Goal: Transaction & Acquisition: Book appointment/travel/reservation

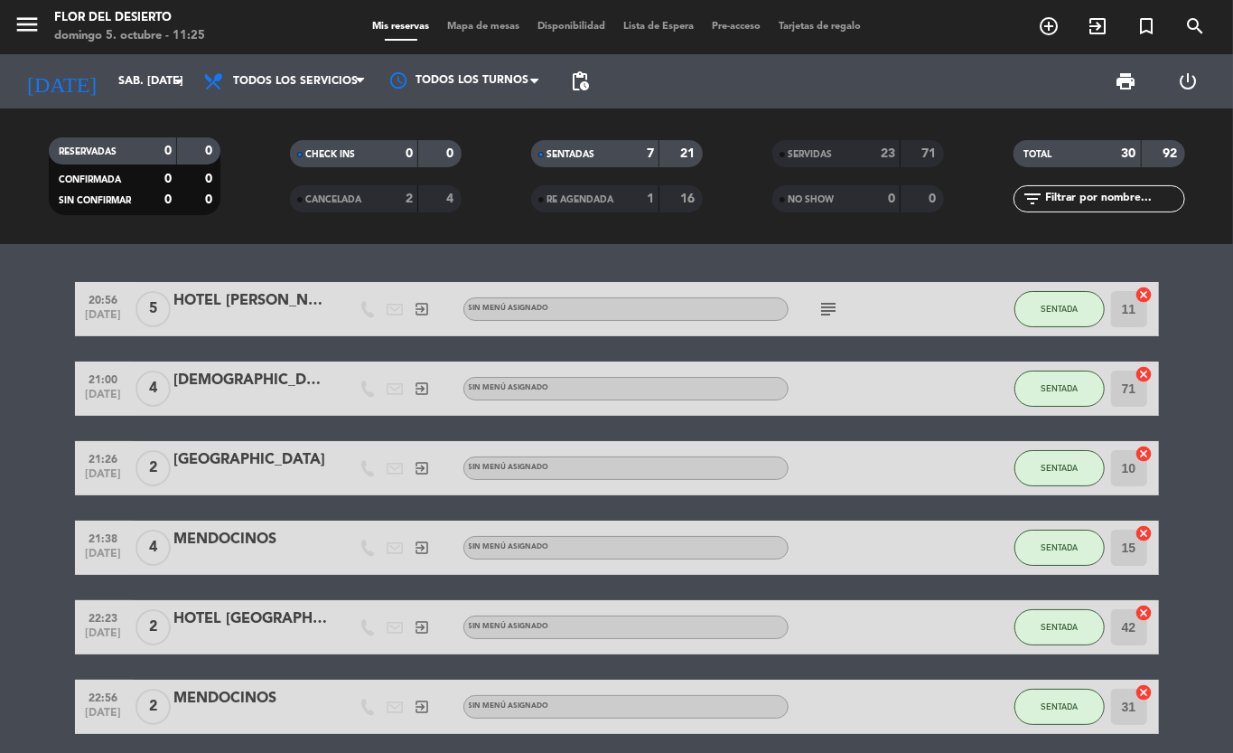
click at [464, 23] on span "Mapa de mesas" at bounding box center [483, 27] width 90 height 10
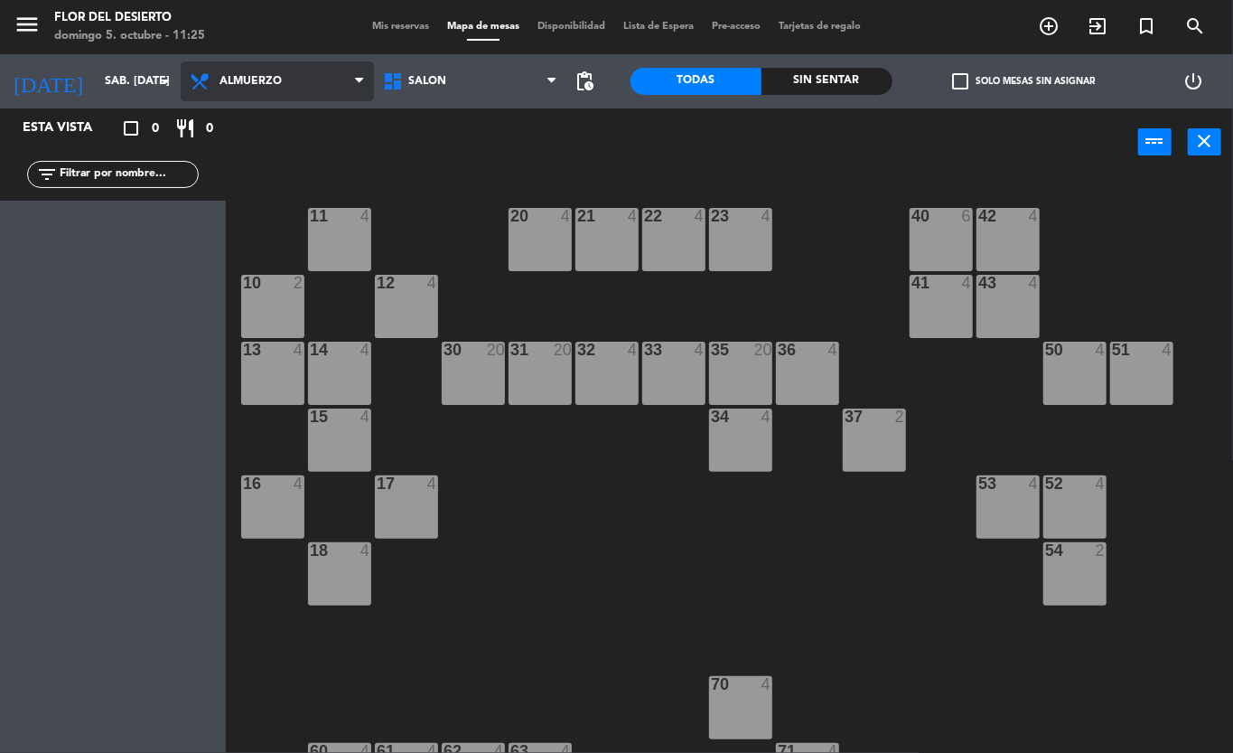
click at [248, 80] on span "Almuerzo" at bounding box center [251, 81] width 62 height 13
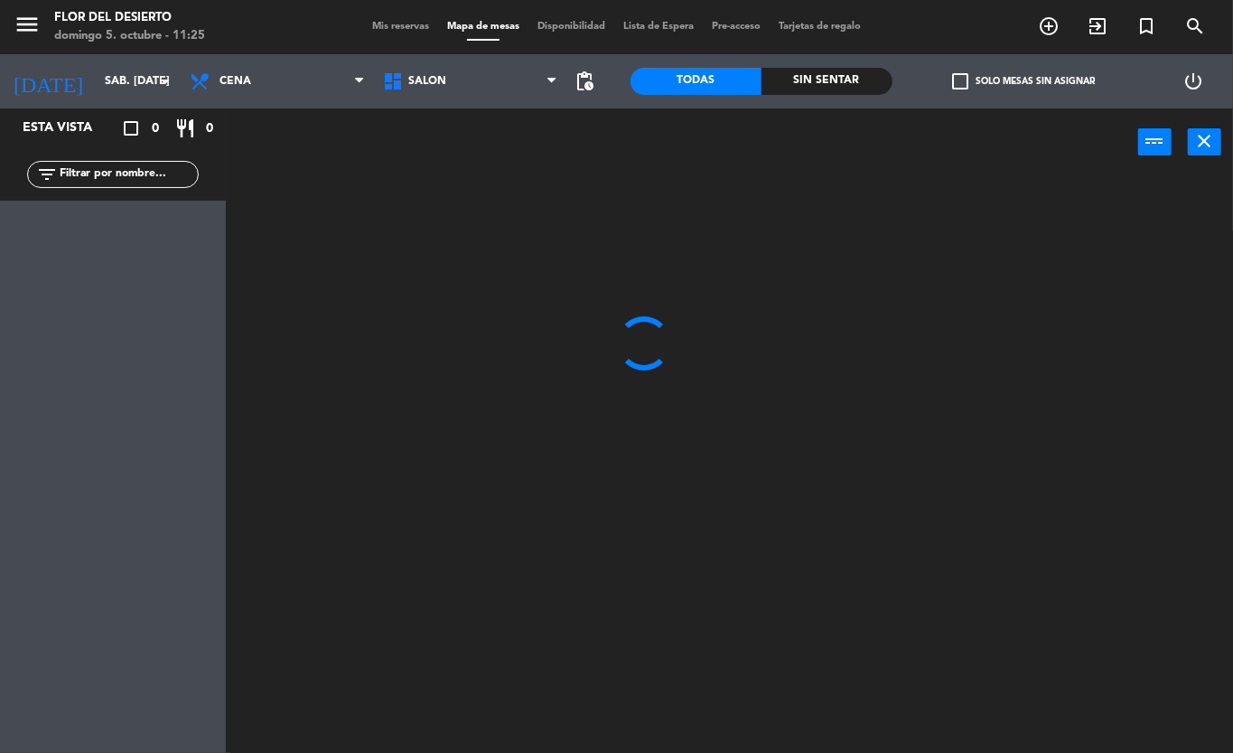
drag, startPoint x: 250, startPoint y: 159, endPoint x: 296, endPoint y: 210, distance: 68.4
click at [249, 157] on ng-component "menu [PERSON_NAME] DEL [PERSON_NAME] 5. octubre - 11:25 Mis reservas Mapa de me…" at bounding box center [616, 376] width 1233 height 753
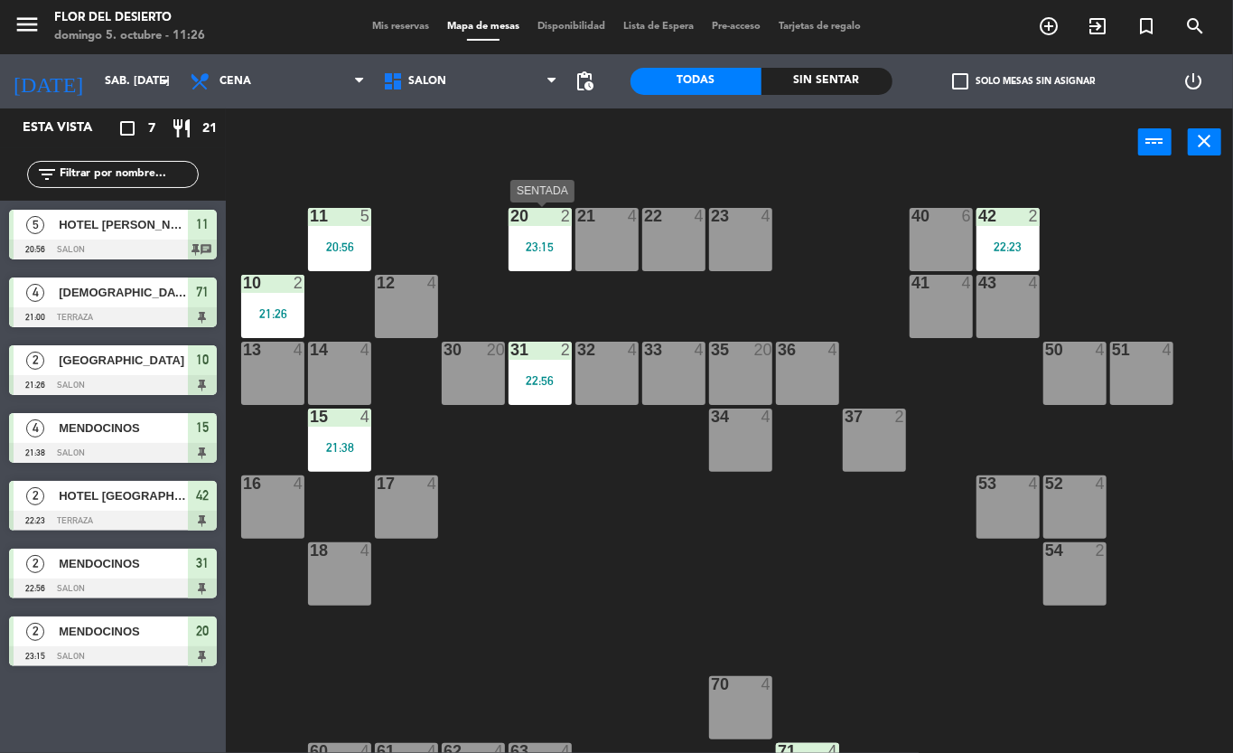
click at [539, 255] on div "20 2 23:15" at bounding box center [540, 239] width 63 height 63
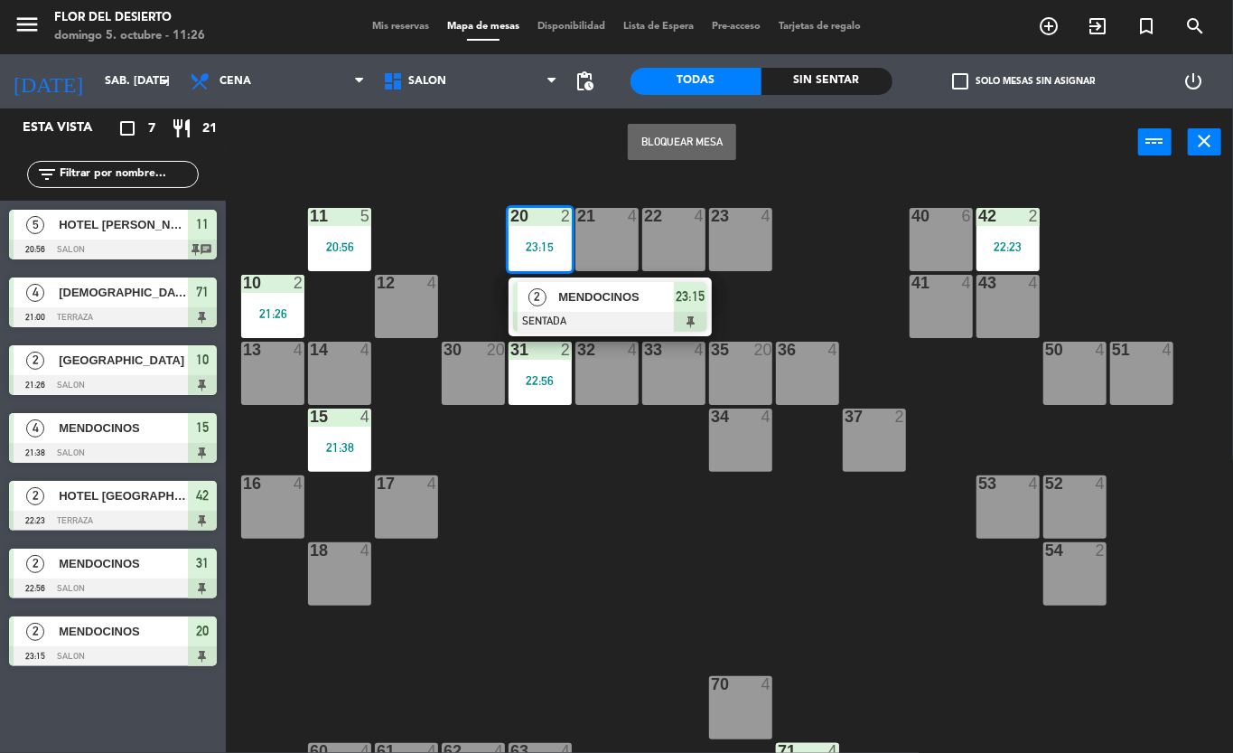
click at [569, 296] on div "2 MENDOCINOS SENTADA 23:15" at bounding box center [610, 306] width 230 height 59
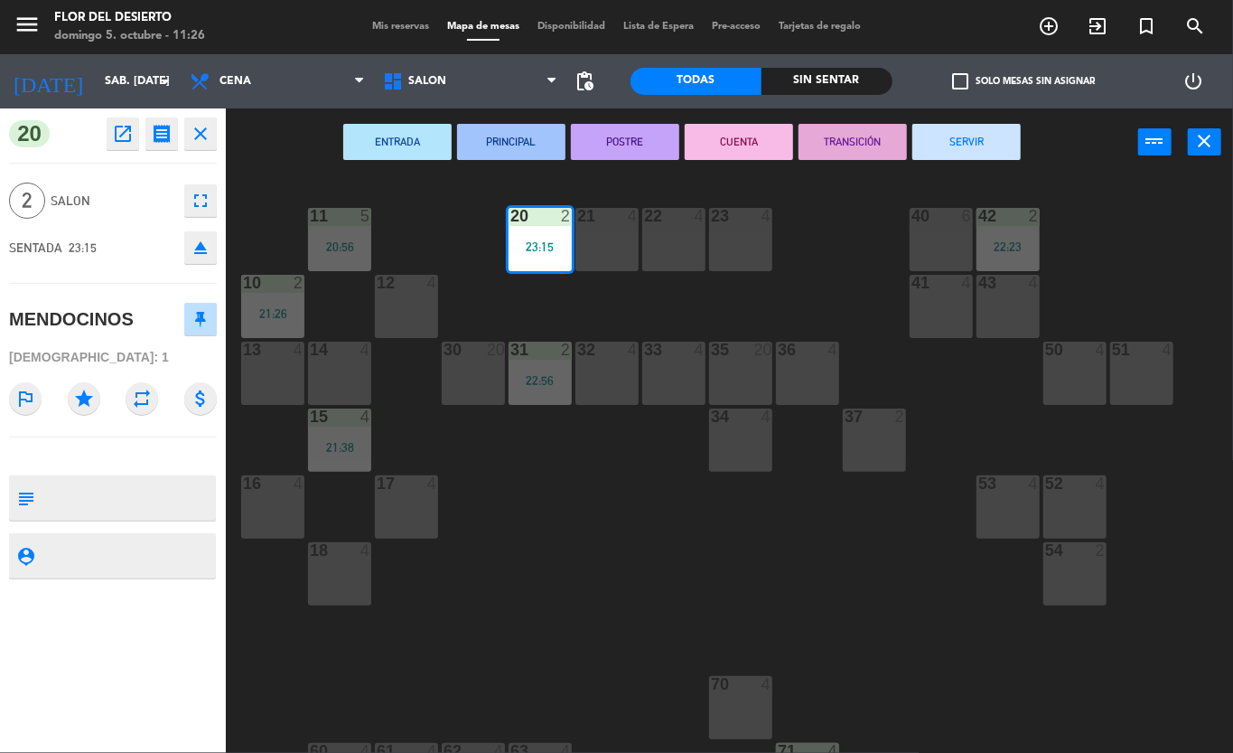
drag, startPoint x: 952, startPoint y: 135, endPoint x: 866, endPoint y: 228, distance: 127.2
click at [956, 135] on button "SERVIR" at bounding box center [967, 142] width 108 height 36
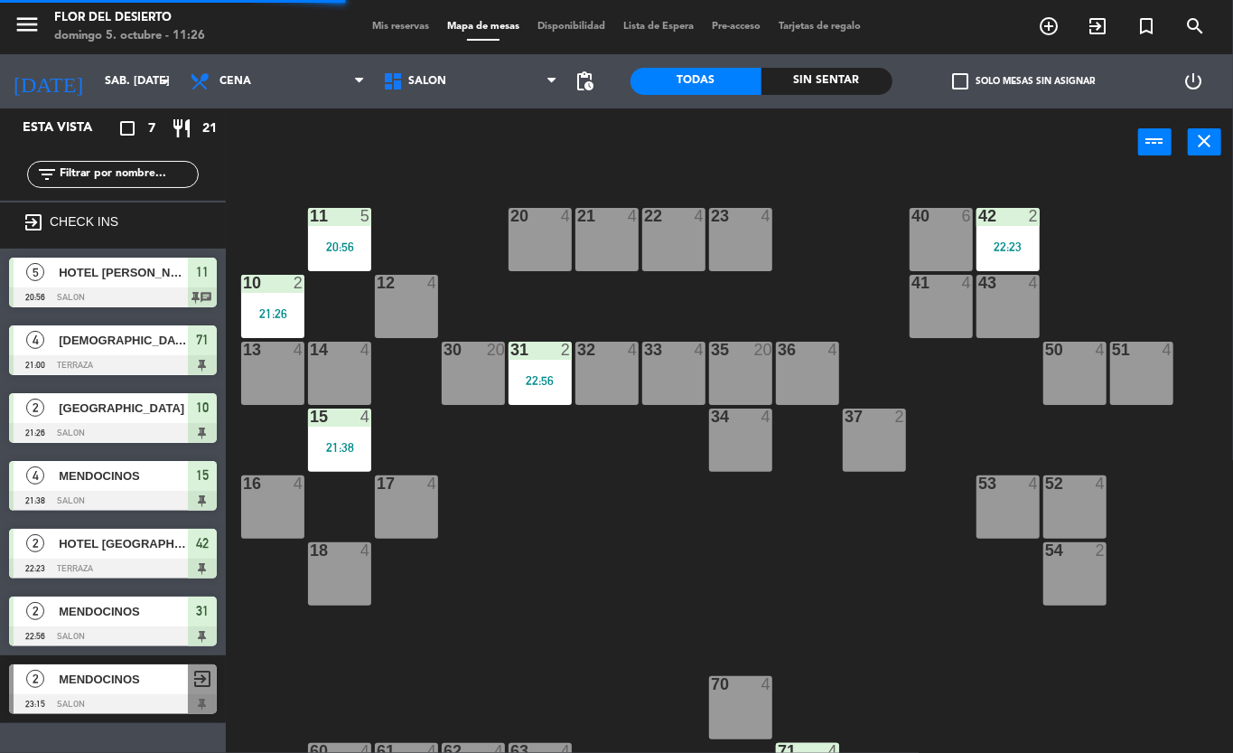
drag, startPoint x: 334, startPoint y: 235, endPoint x: 359, endPoint y: 276, distance: 47.4
click at [333, 236] on div "11 5 20:56" at bounding box center [339, 239] width 63 height 63
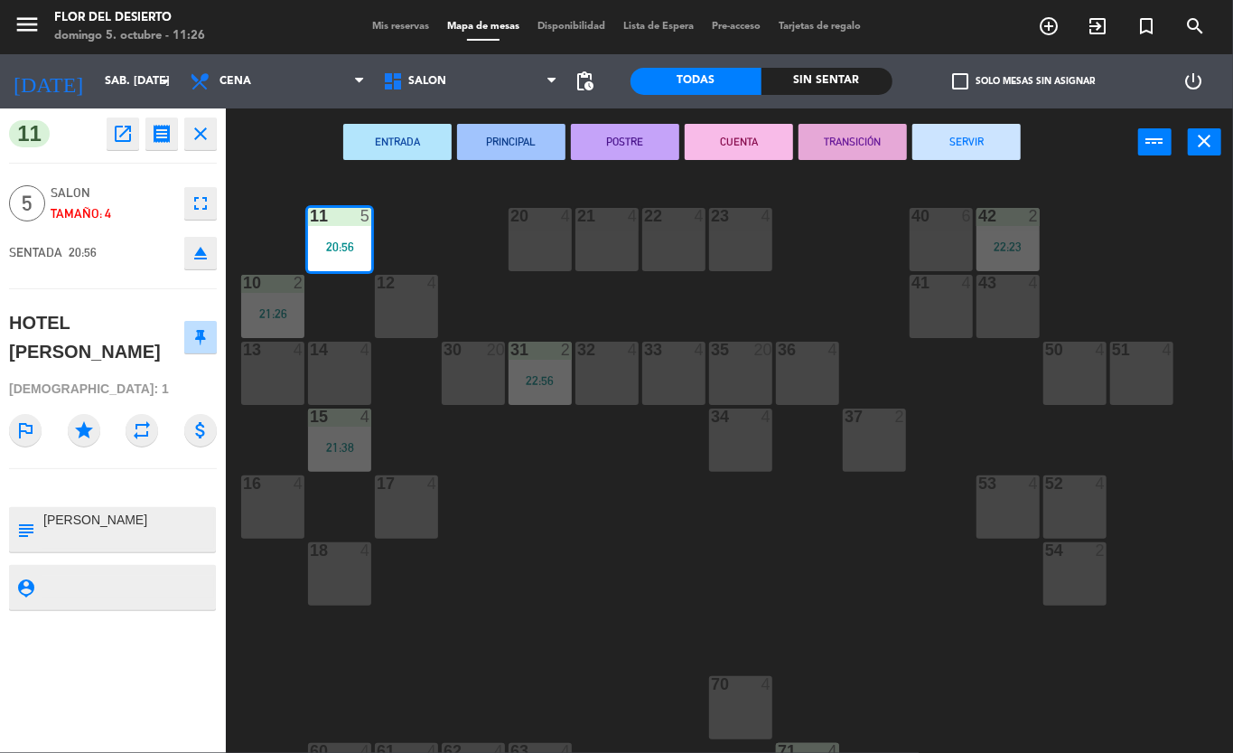
drag, startPoint x: 992, startPoint y: 136, endPoint x: 525, endPoint y: 297, distance: 494.4
click at [991, 136] on button "SERVIR" at bounding box center [967, 142] width 108 height 36
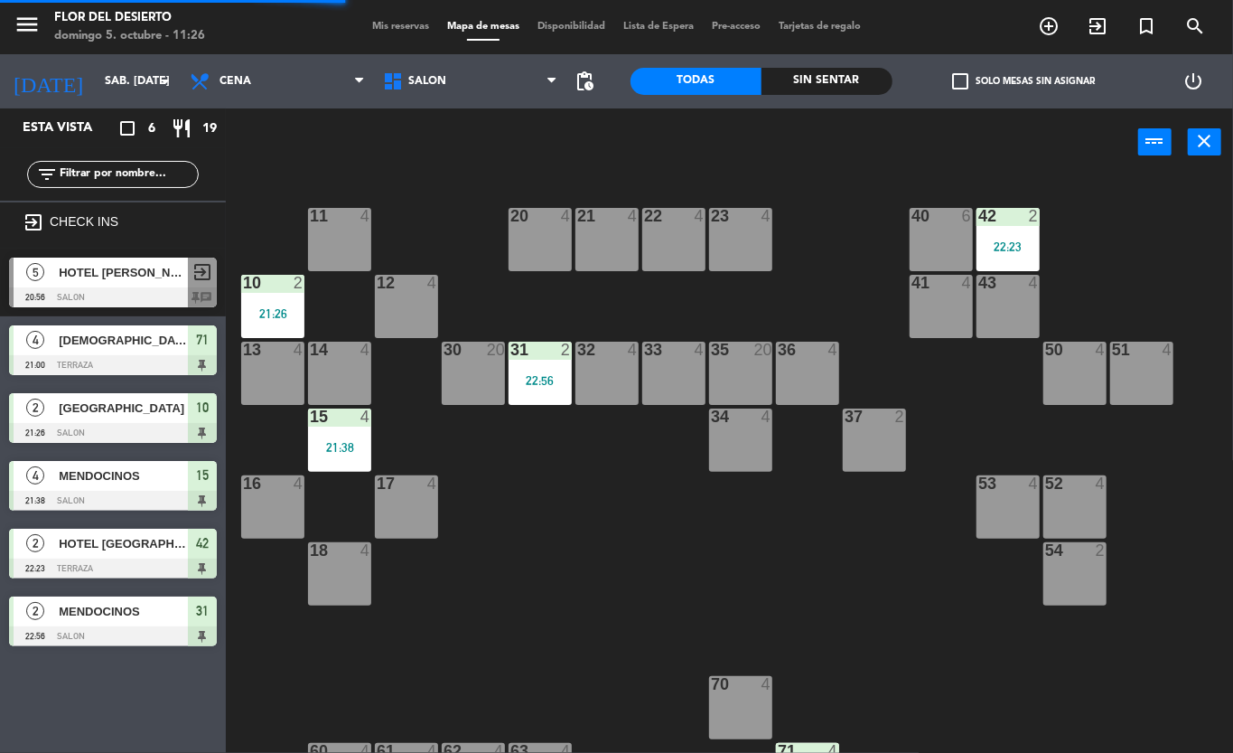
click at [304, 302] on div "10 2 21:26" at bounding box center [272, 306] width 63 height 63
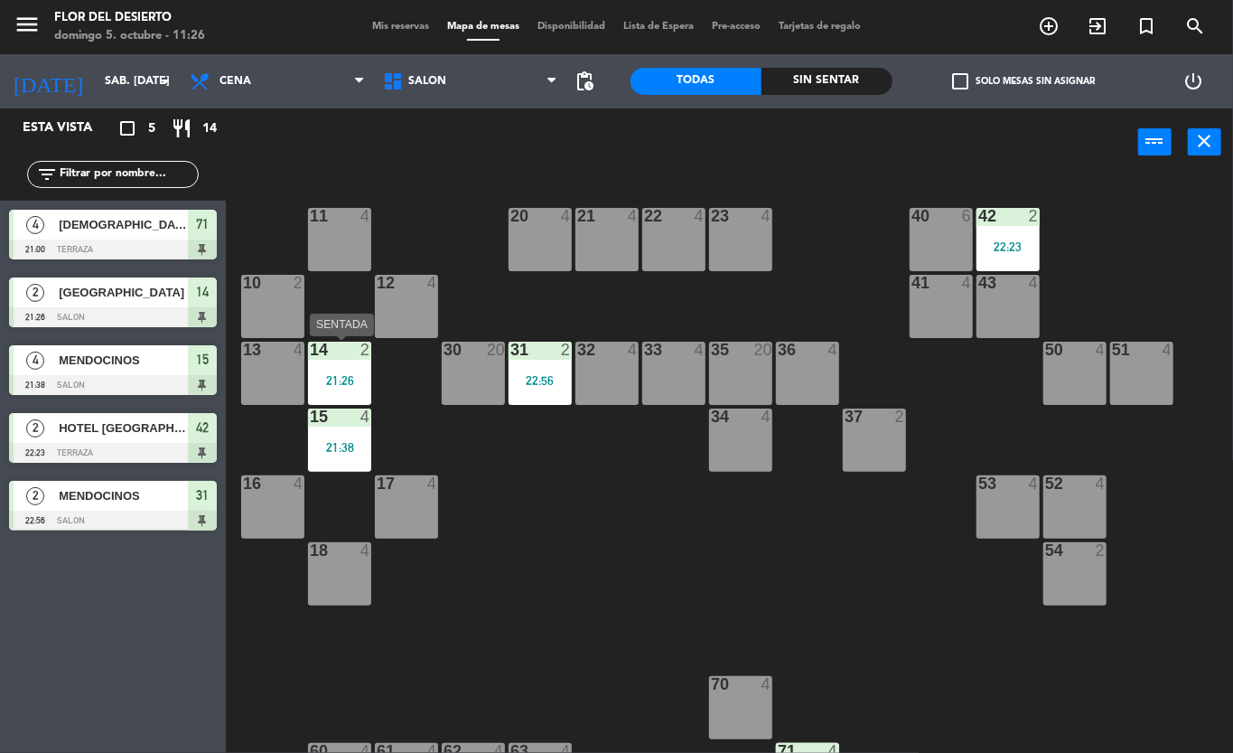
drag, startPoint x: 320, startPoint y: 360, endPoint x: 251, endPoint y: 316, distance: 81.2
click at [318, 358] on div "14 2 21:26" at bounding box center [339, 373] width 63 height 63
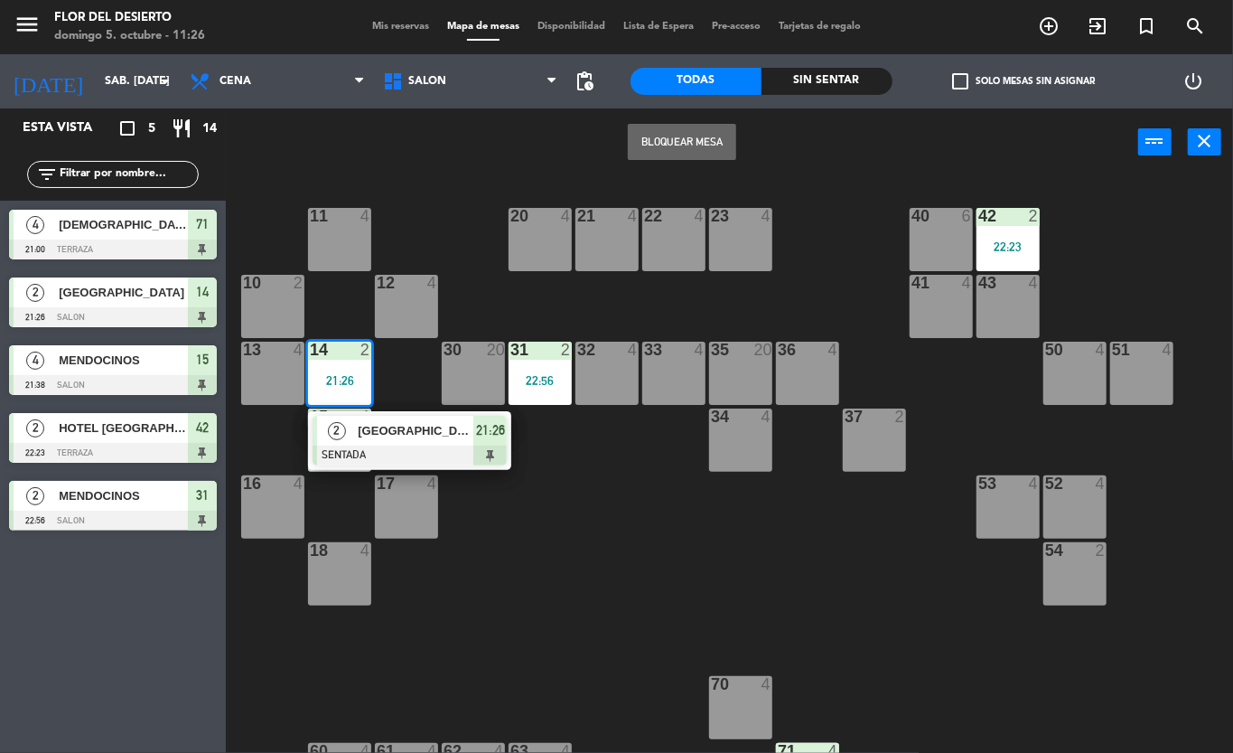
drag, startPoint x: 258, startPoint y: 287, endPoint x: 264, endPoint y: 298, distance: 12.6
click at [257, 286] on div "10 2" at bounding box center [273, 283] width 90 height 16
drag, startPoint x: 620, startPoint y: 145, endPoint x: 419, endPoint y: 261, distance: 232.0
click at [619, 145] on button "Mover" at bounding box center [625, 142] width 108 height 36
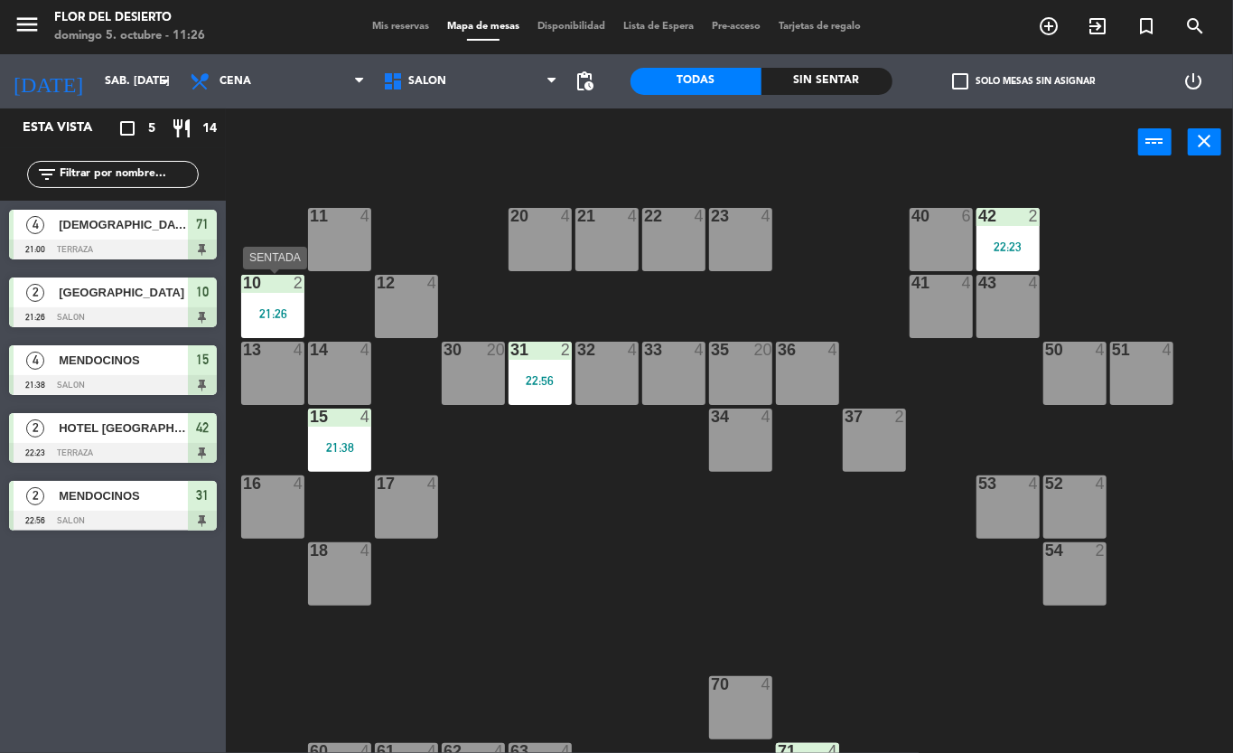
drag, startPoint x: 268, startPoint y: 295, endPoint x: 268, endPoint y: 309, distance: 14.5
click at [262, 296] on div "10 2 21:26" at bounding box center [272, 306] width 63 height 63
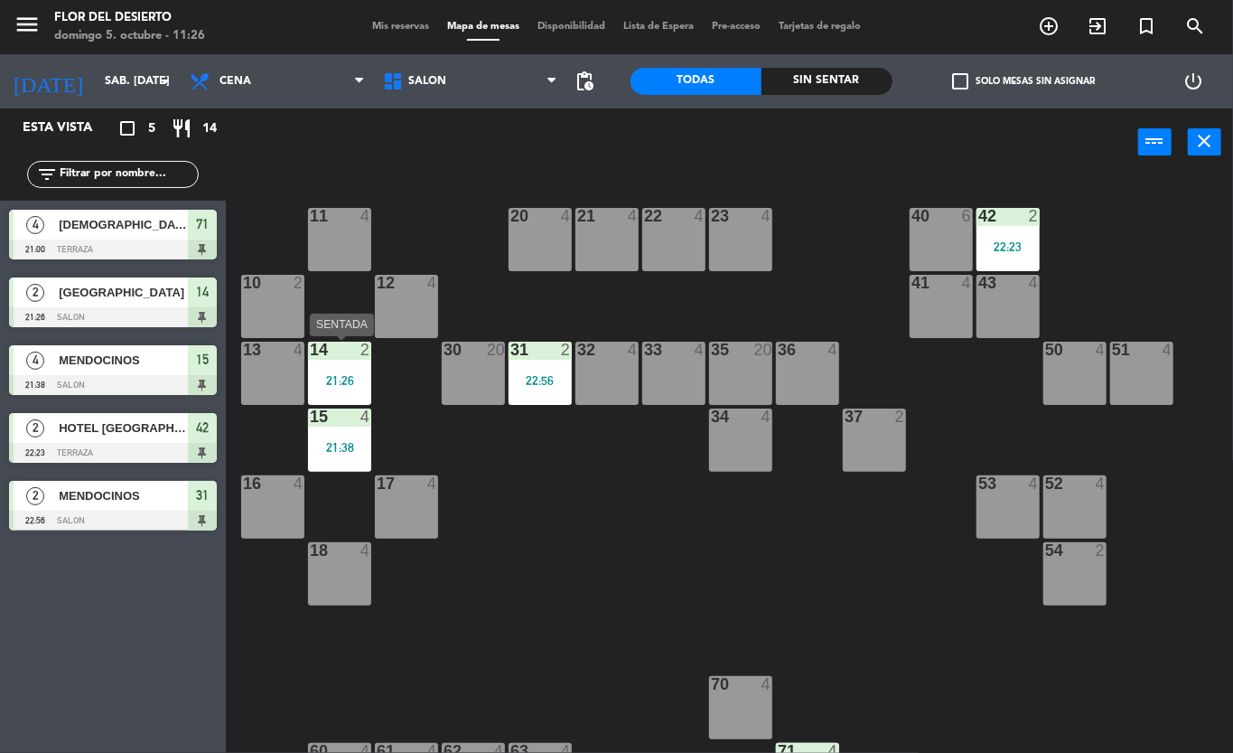
click at [315, 370] on div "14 2 21:26" at bounding box center [339, 373] width 63 height 63
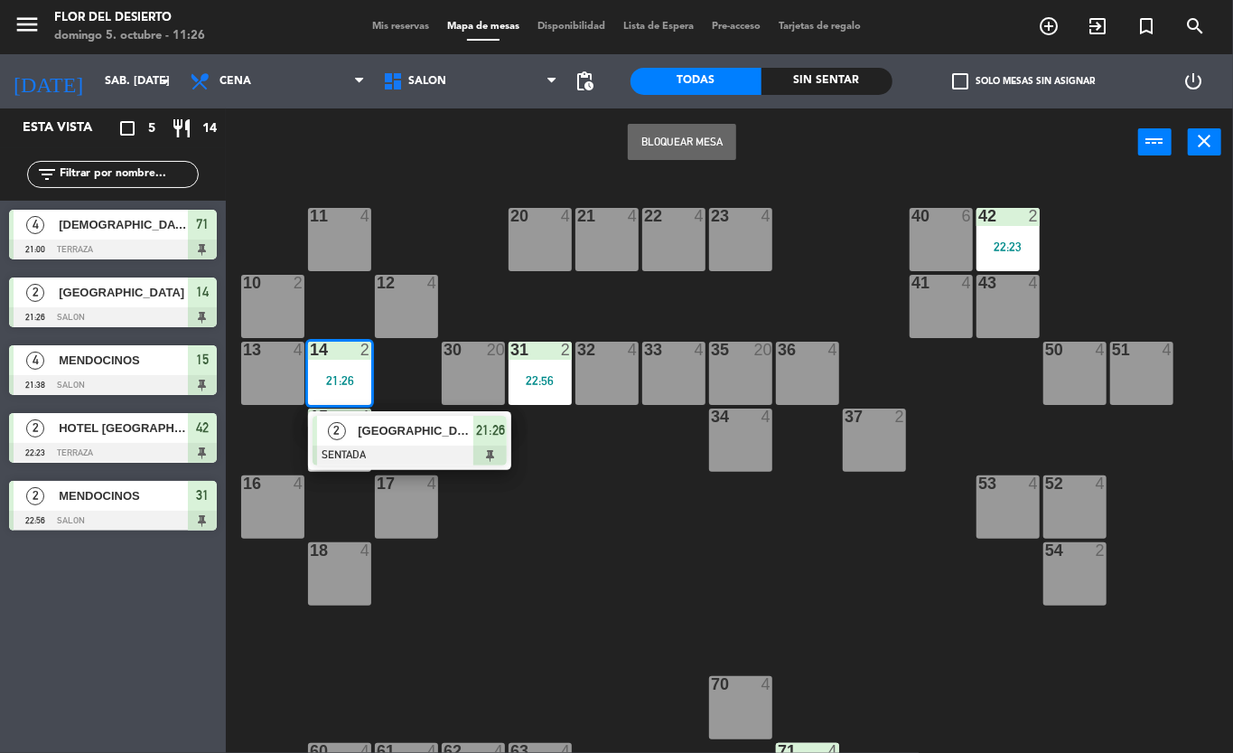
click at [273, 293] on div "10 2" at bounding box center [272, 284] width 63 height 18
click at [595, 124] on button "Mover" at bounding box center [625, 142] width 108 height 36
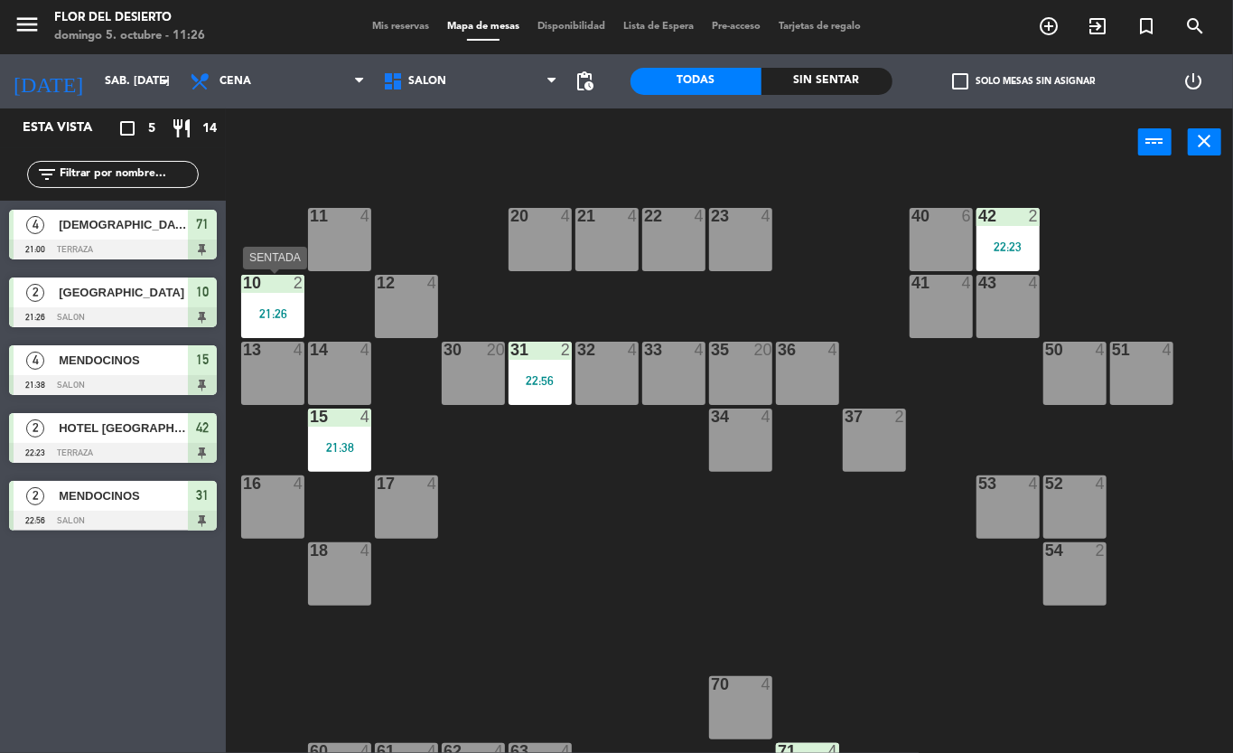
click at [264, 276] on div at bounding box center [273, 283] width 30 height 16
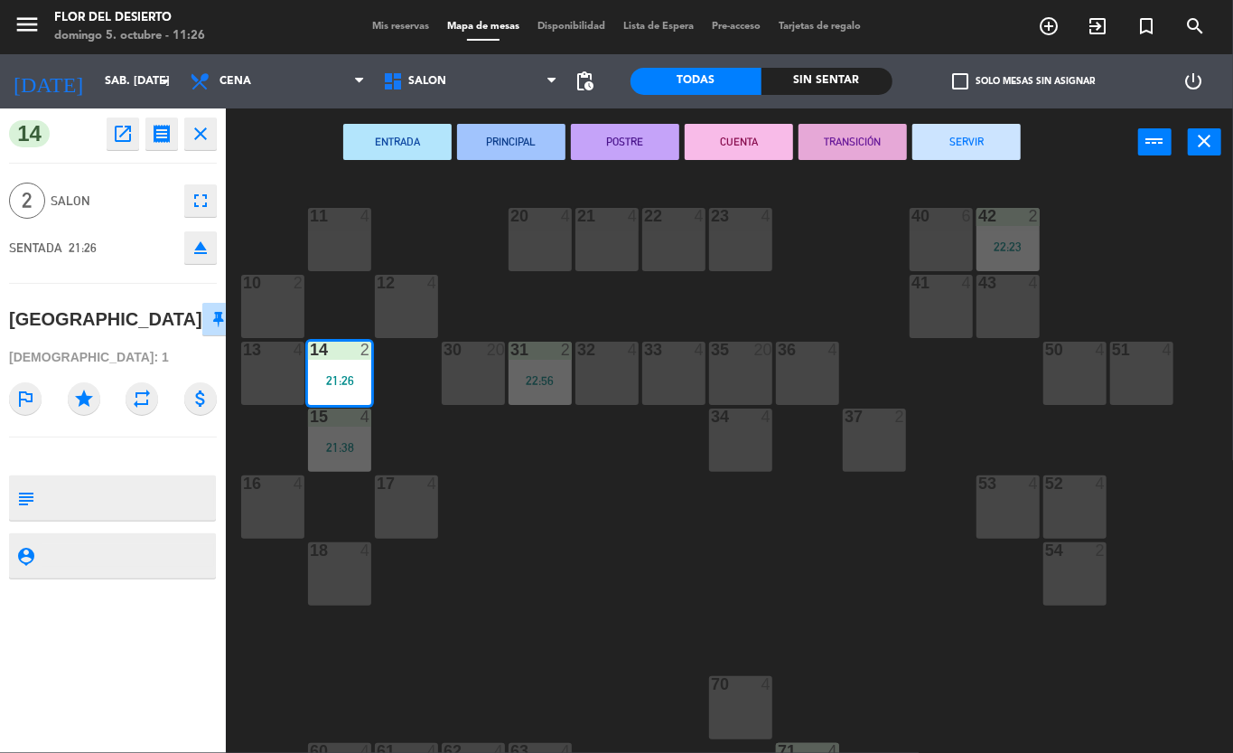
drag, startPoint x: 348, startPoint y: 358, endPoint x: 323, endPoint y: 360, distance: 24.5
drag, startPoint x: 221, startPoint y: 267, endPoint x: 276, endPoint y: 309, distance: 68.3
click at [276, 309] on div "11 4 20 4 21 4 22 4 23 4 40 6 42 2 22:23 10 2 12 4 41 4 43 4 13 4 14 2 21:26 14…" at bounding box center [736, 464] width 995 height 576
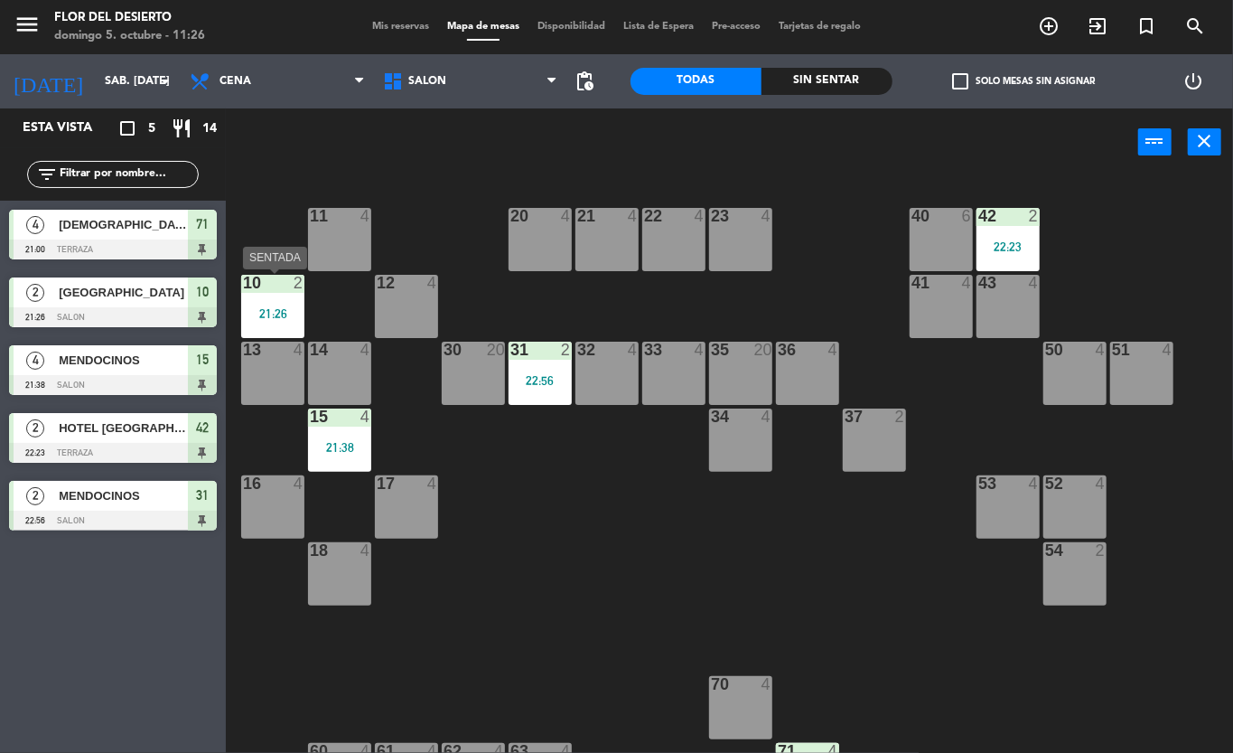
click at [267, 320] on div "10 2 21:26" at bounding box center [272, 306] width 63 height 63
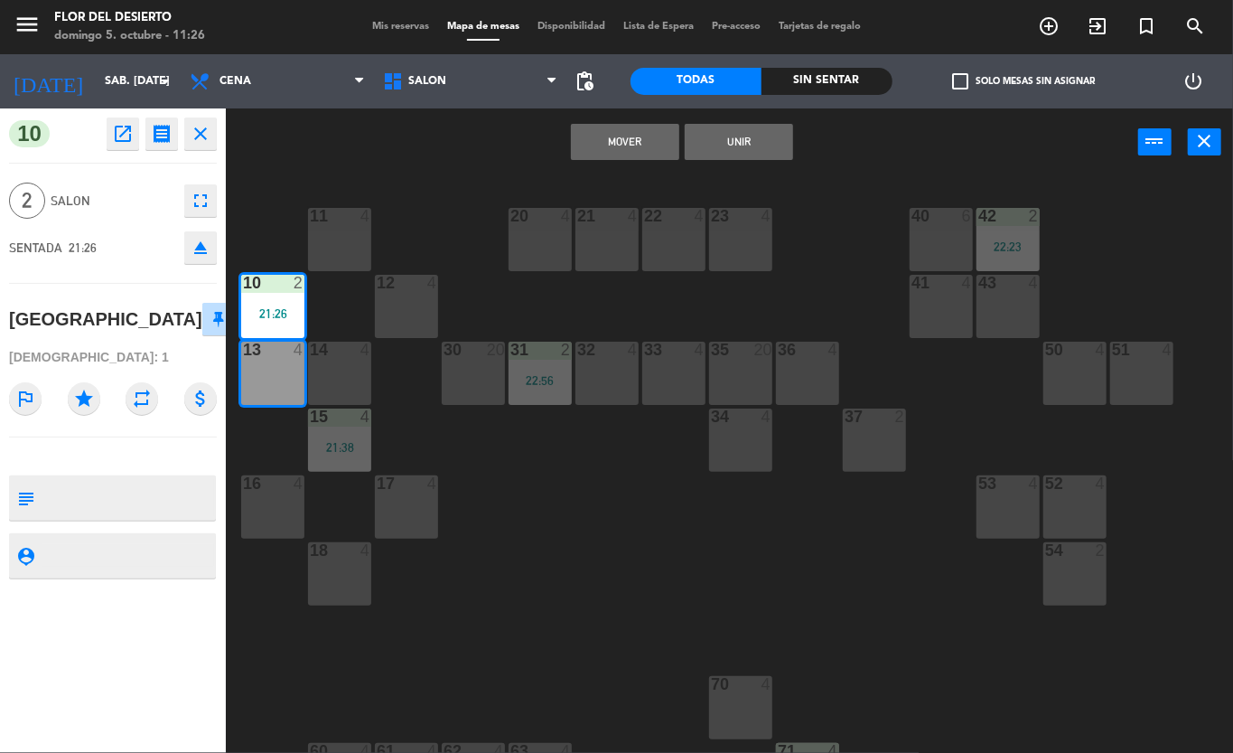
click at [280, 304] on div "10 2 21:26" at bounding box center [272, 306] width 63 height 63
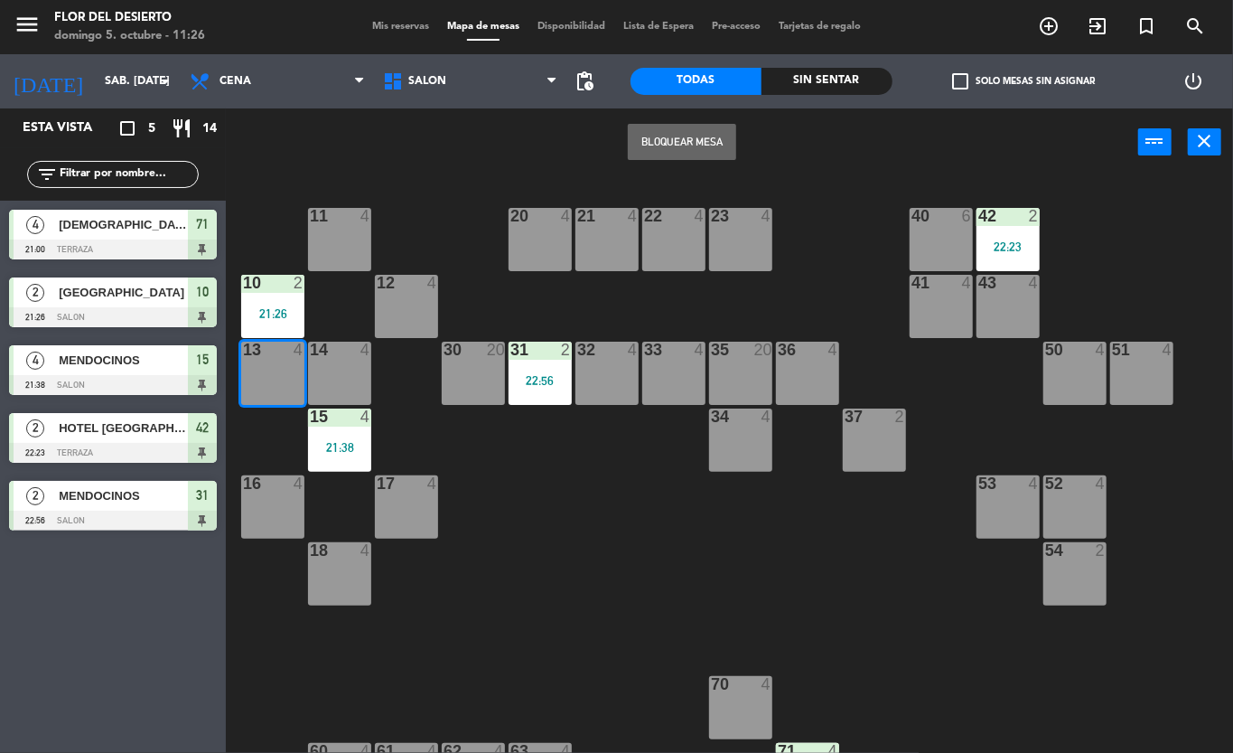
click at [268, 211] on div "11 4 20 4 21 4 22 4 23 4 40 6 42 2 22:23 10 2 21:26 12 4 41 4 43 4 13 4 14 4 30…" at bounding box center [736, 464] width 995 height 576
click at [302, 322] on div "10 2 21:26" at bounding box center [272, 306] width 63 height 63
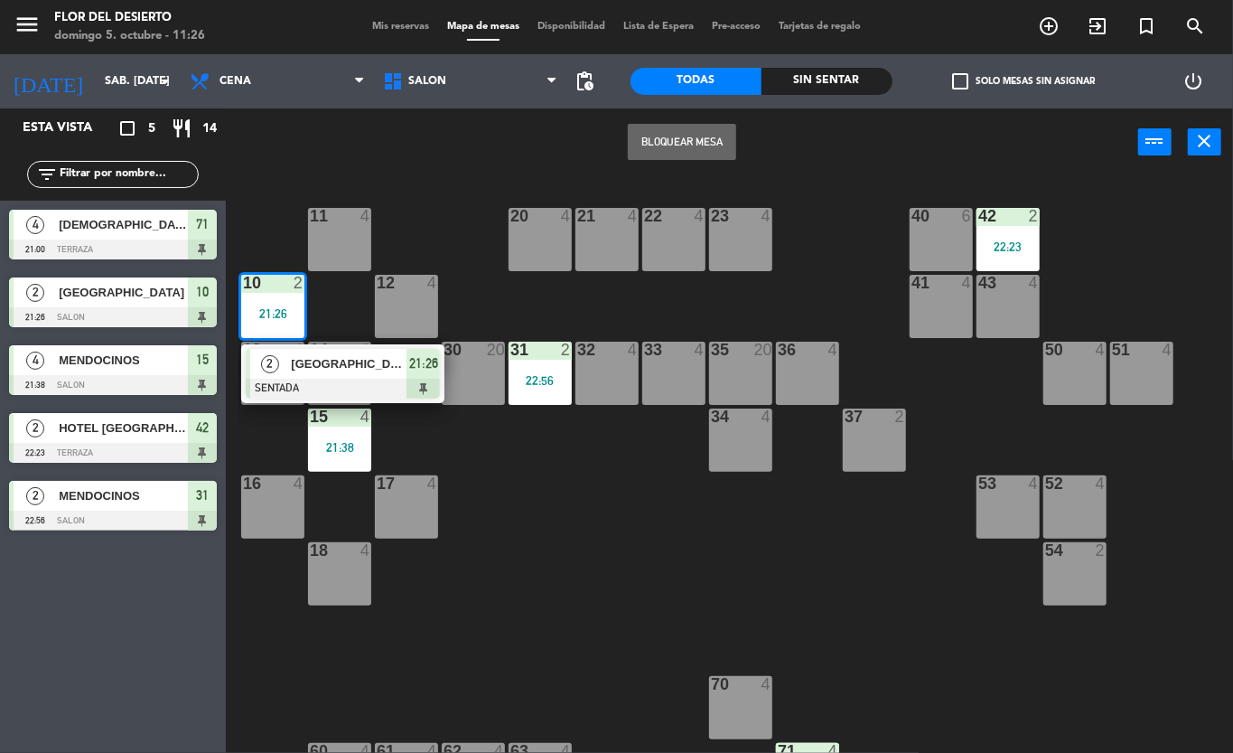
click at [311, 373] on span "[GEOGRAPHIC_DATA]" at bounding box center [349, 363] width 116 height 19
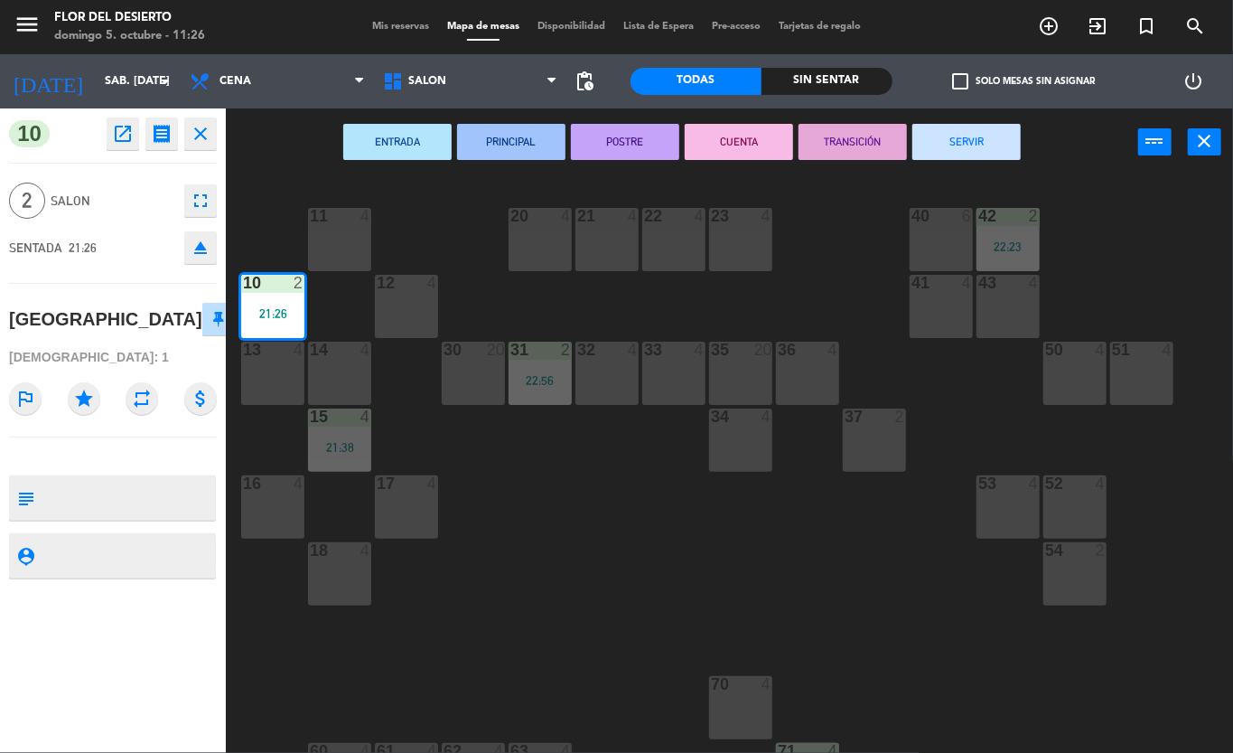
click at [977, 142] on button "SERVIR" at bounding box center [967, 142] width 108 height 36
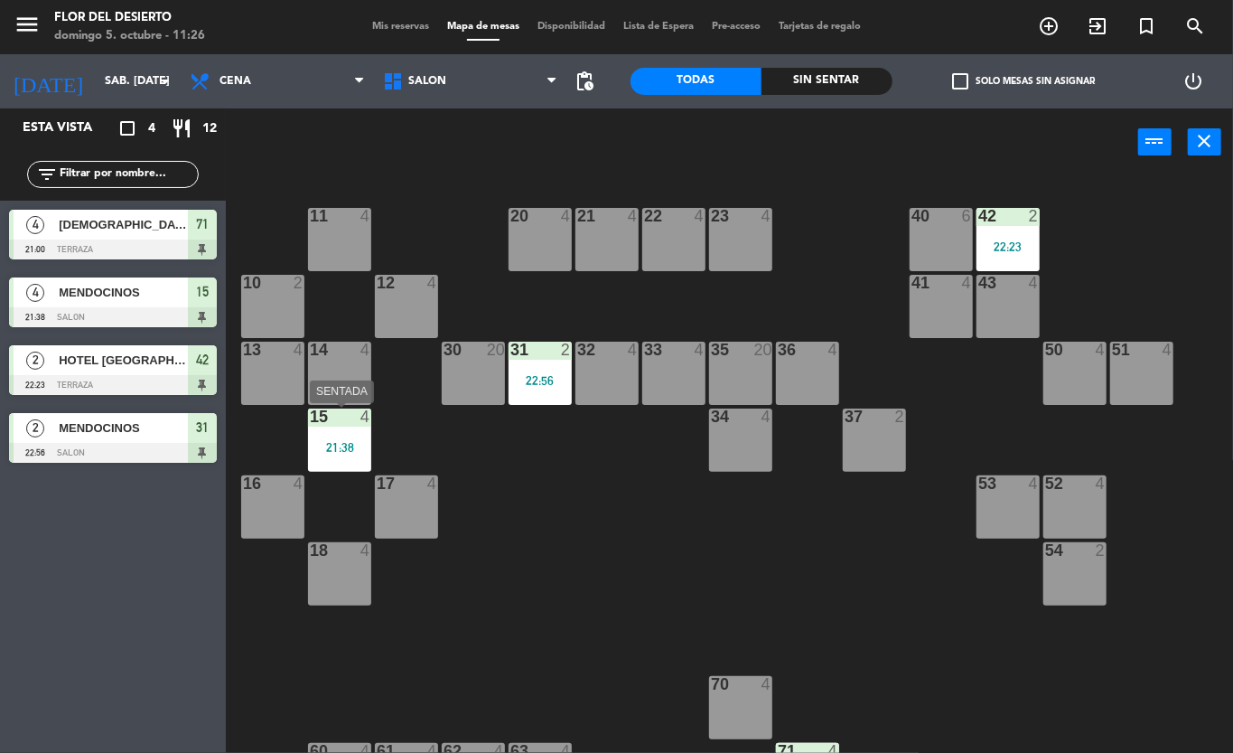
click at [354, 445] on div "21:38" at bounding box center [339, 447] width 63 height 13
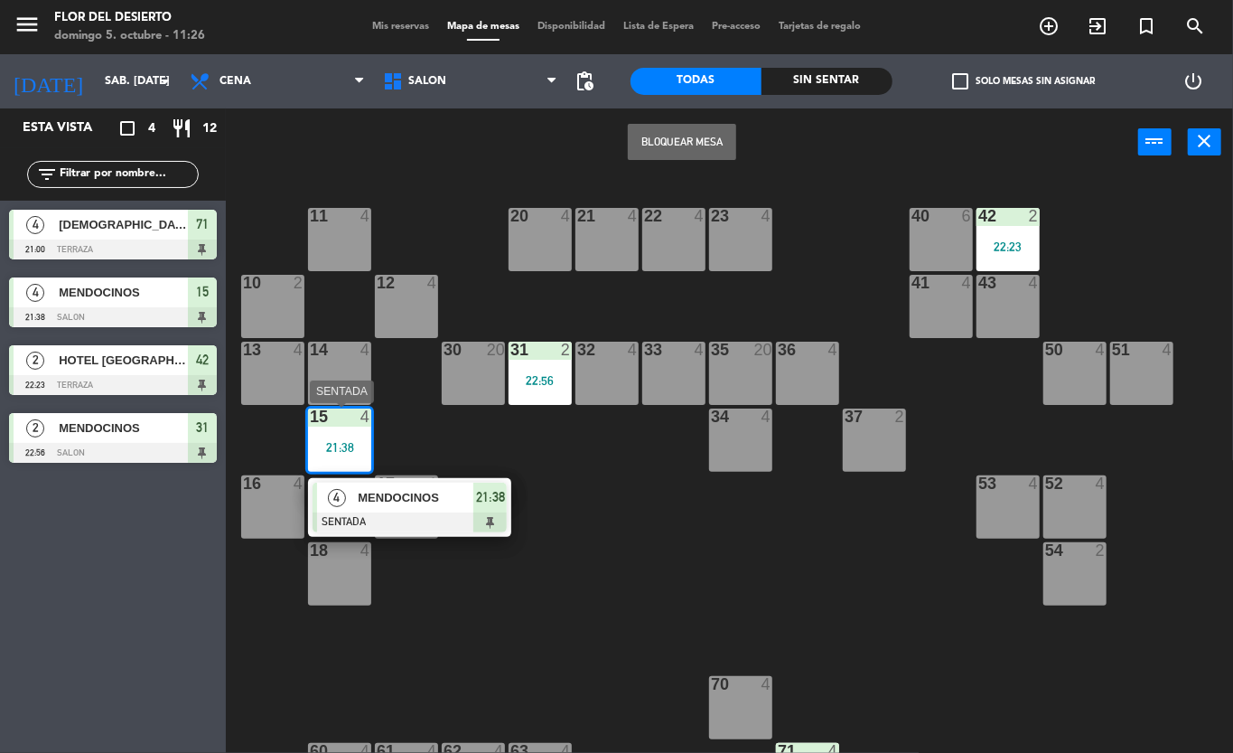
click at [323, 512] on div at bounding box center [410, 522] width 194 height 20
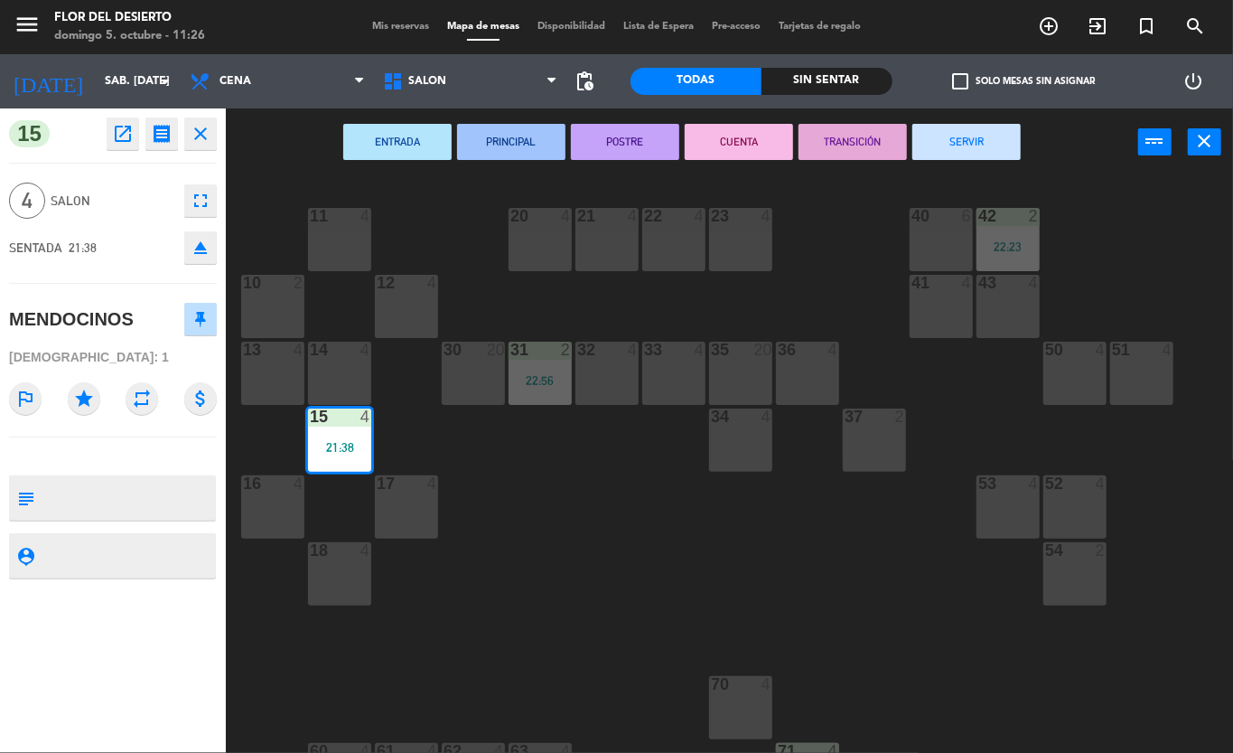
click at [951, 143] on button "SERVIR" at bounding box center [967, 142] width 108 height 36
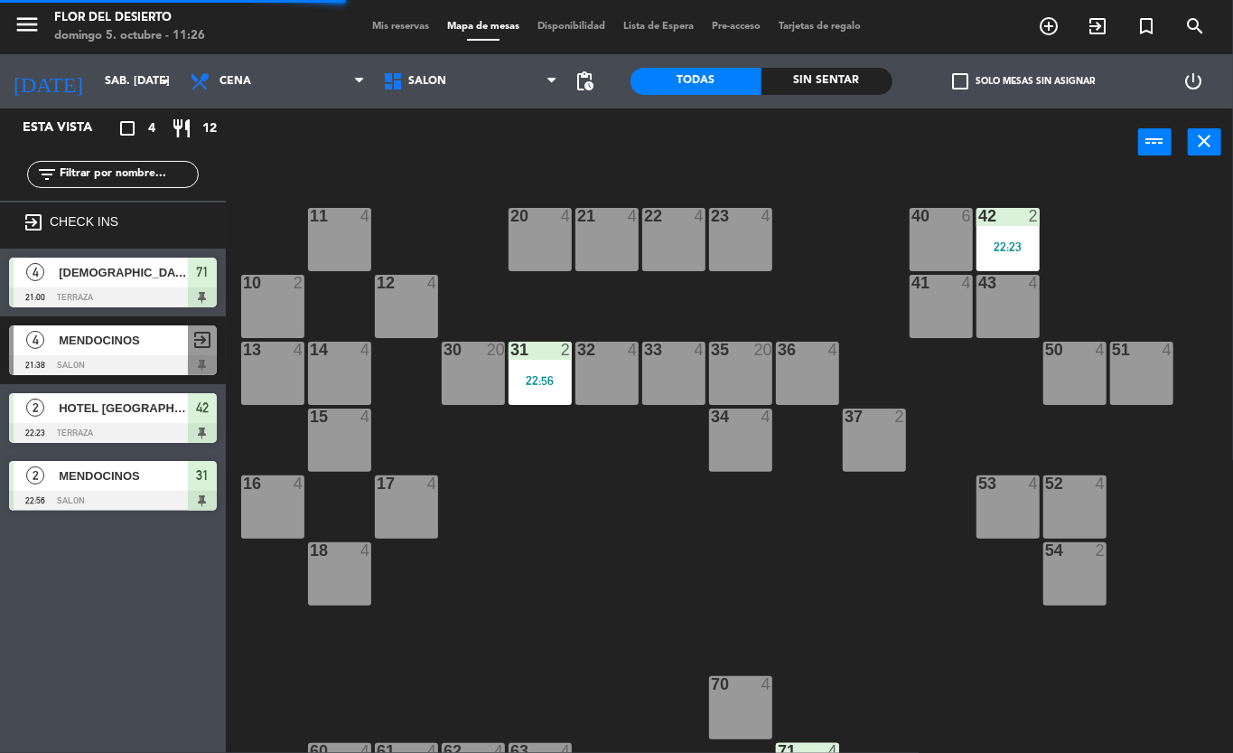
click at [540, 366] on div "31 2 22:56" at bounding box center [540, 373] width 63 height 63
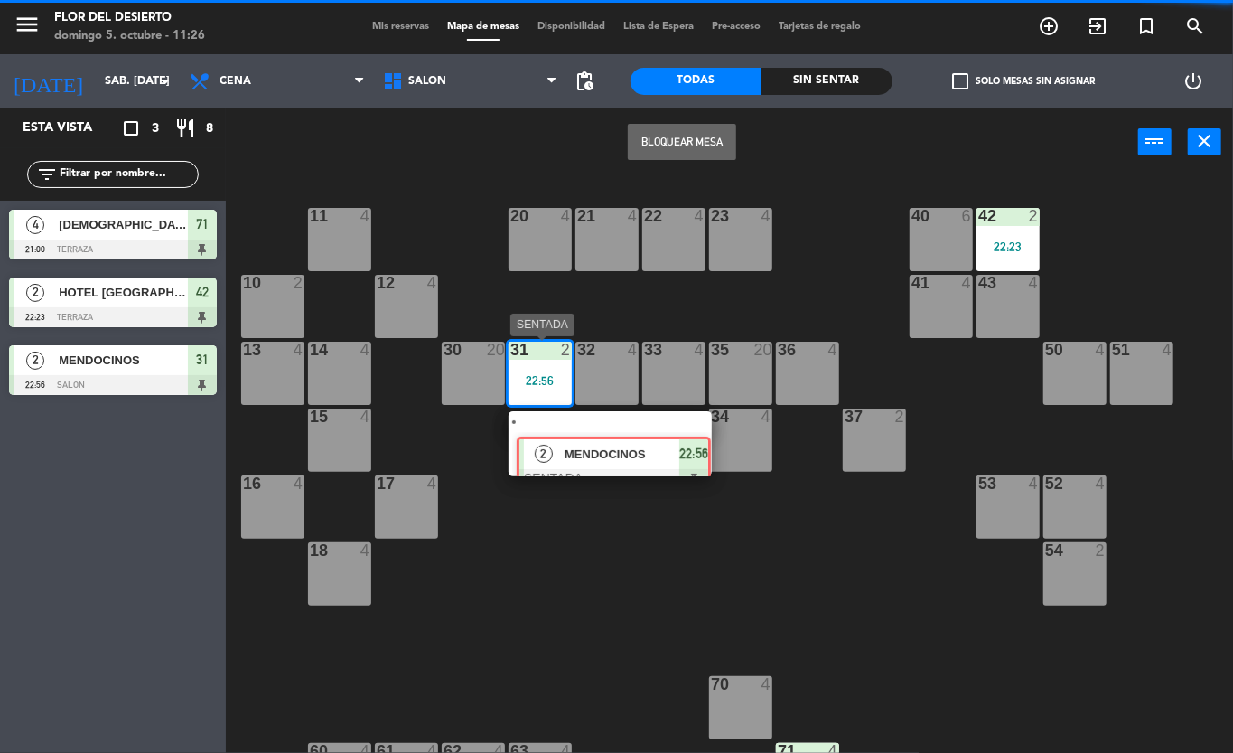
drag, startPoint x: 572, startPoint y: 425, endPoint x: 590, endPoint y: 408, distance: 24.3
click at [571, 425] on div "2 MENDOCINOS SENTADA 22:56" at bounding box center [610, 443] width 230 height 65
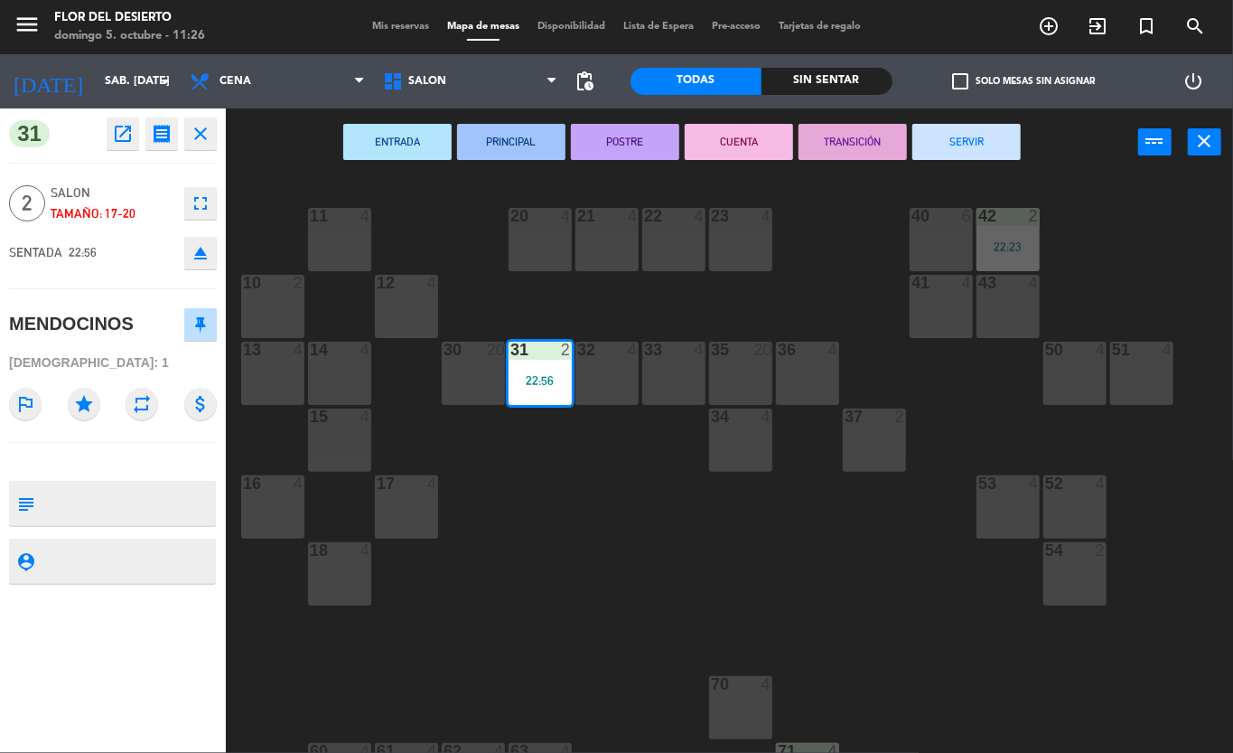
click at [979, 141] on button "SERVIR" at bounding box center [967, 142] width 108 height 36
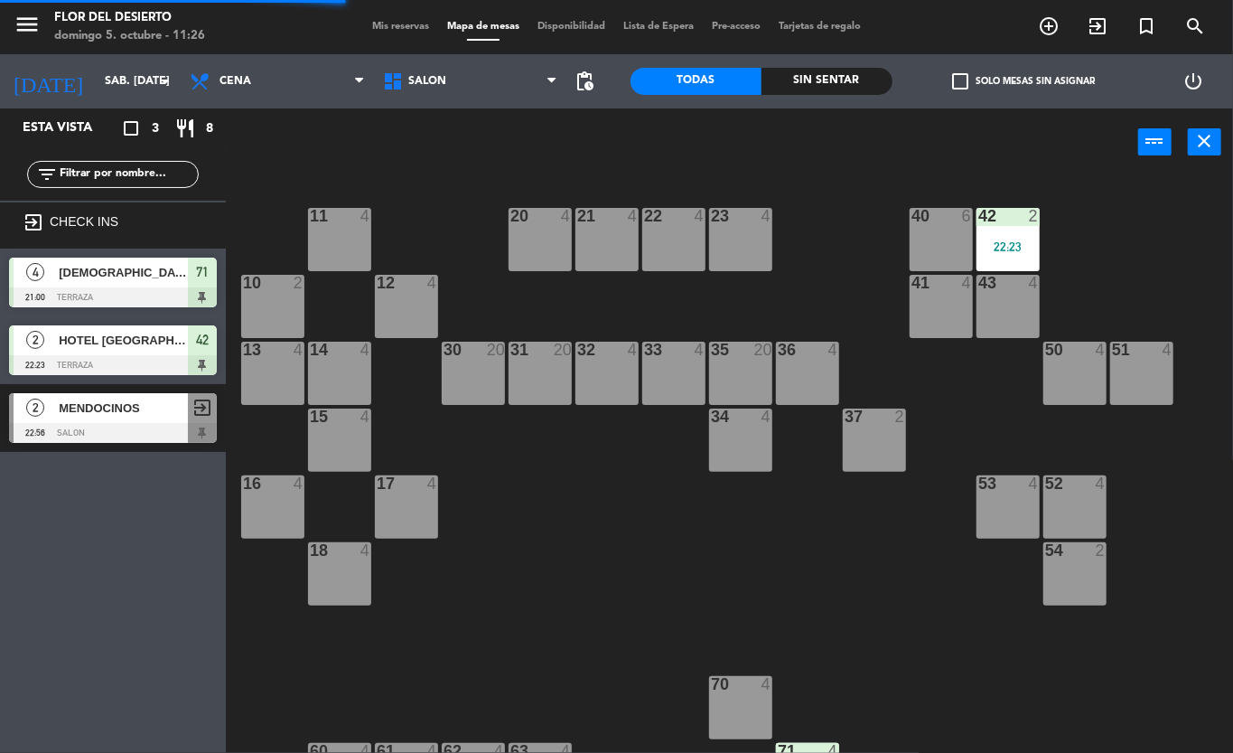
drag, startPoint x: 983, startPoint y: 239, endPoint x: 992, endPoint y: 250, distance: 14.8
click at [984, 239] on div "22:23" at bounding box center [1008, 246] width 63 height 14
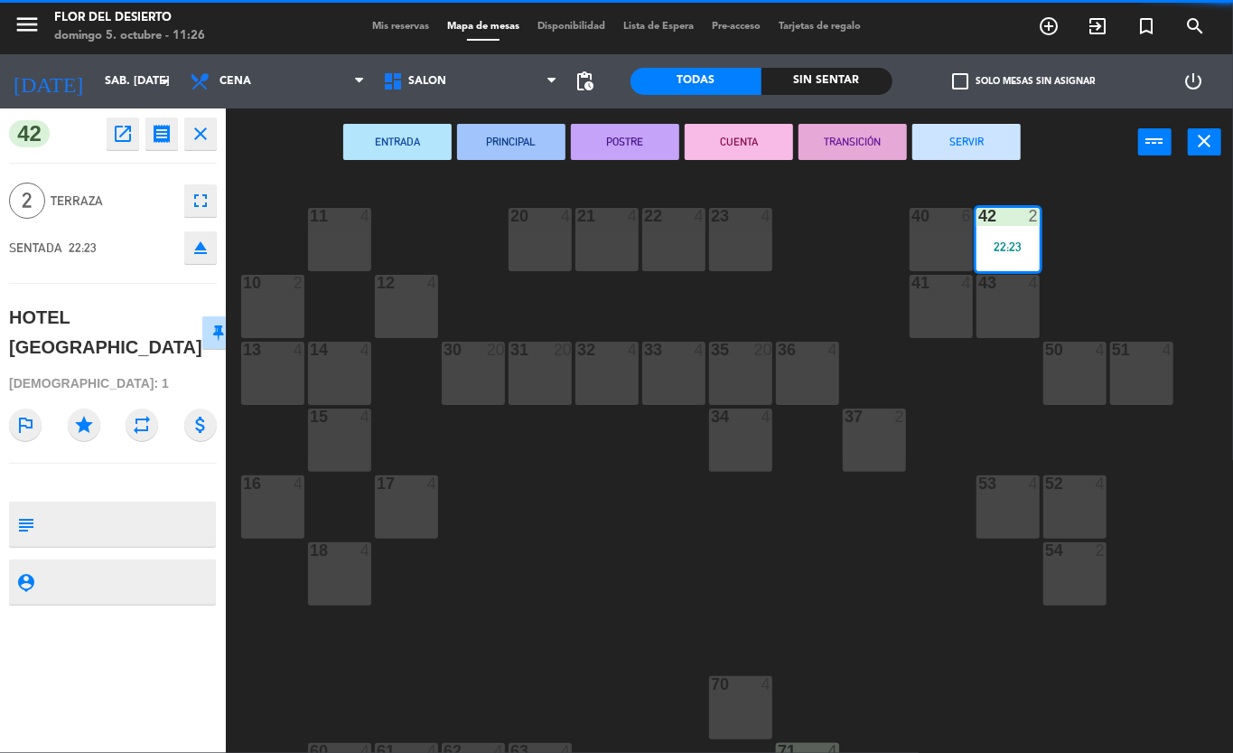
drag, startPoint x: 980, startPoint y: 112, endPoint x: 974, endPoint y: 121, distance: 11.0
click at [980, 113] on div "ENTRADA PRINCIPAL POSTRE CUENTA TRANSICIÓN SERVIR power_input close" at bounding box center [682, 142] width 913 height 69
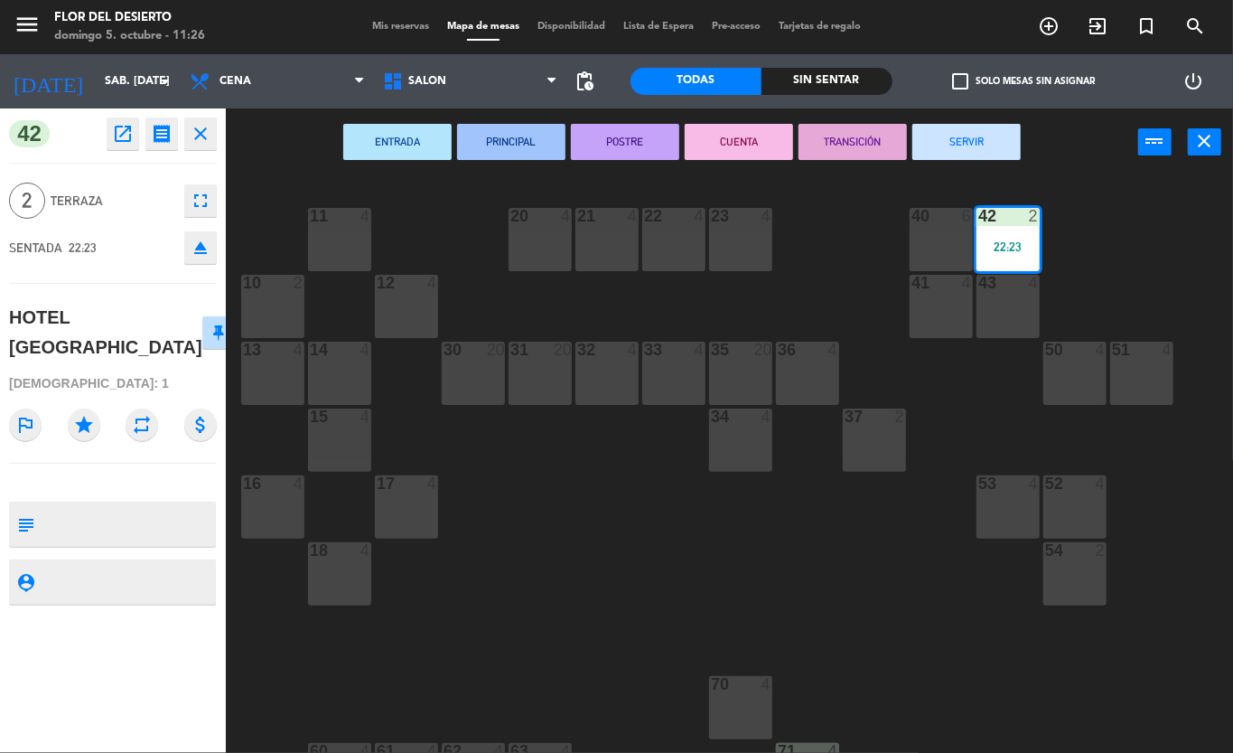
click at [967, 131] on button "SERVIR" at bounding box center [967, 142] width 108 height 36
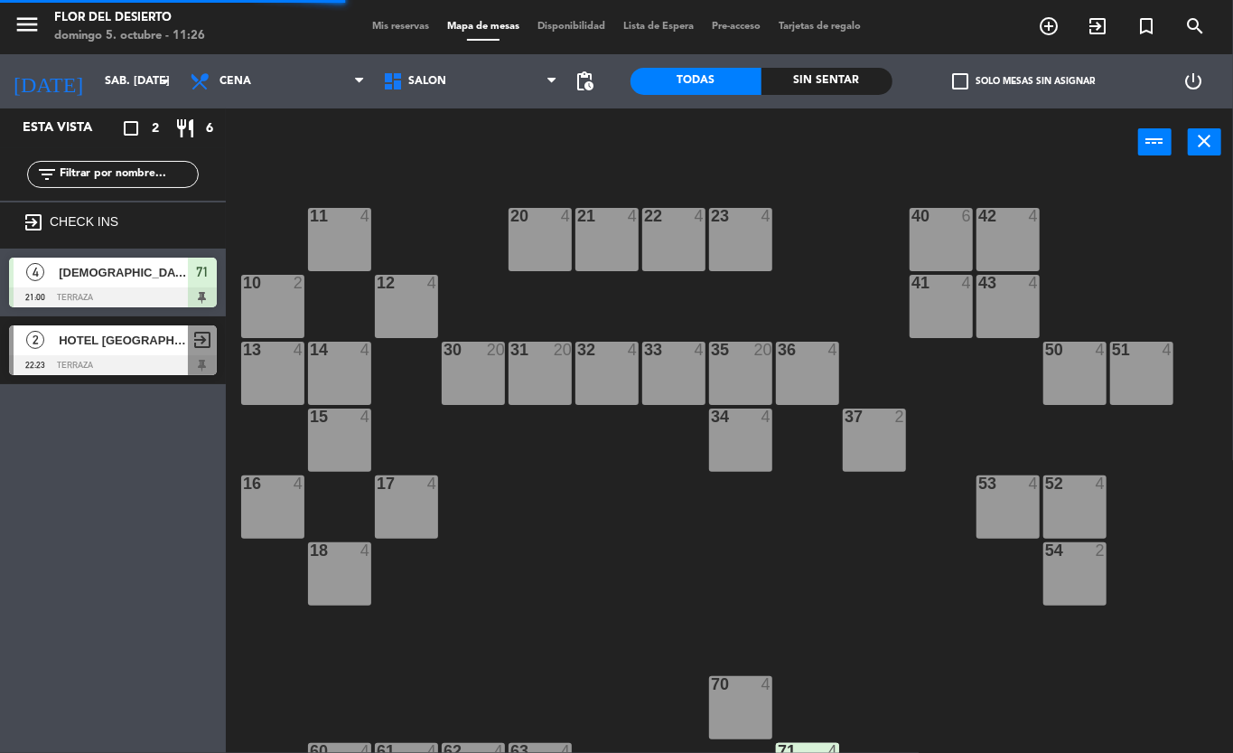
scroll to position [120, 0]
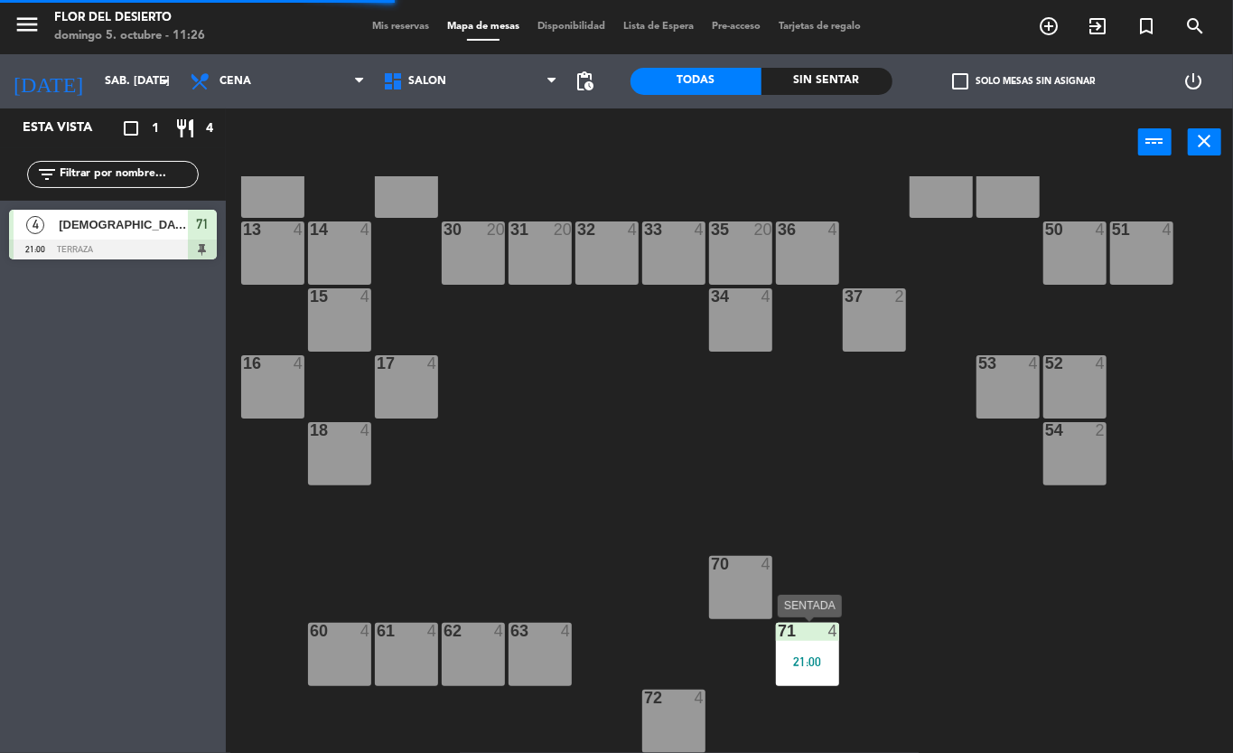
click at [815, 648] on div "71 4 21:00" at bounding box center [807, 654] width 63 height 63
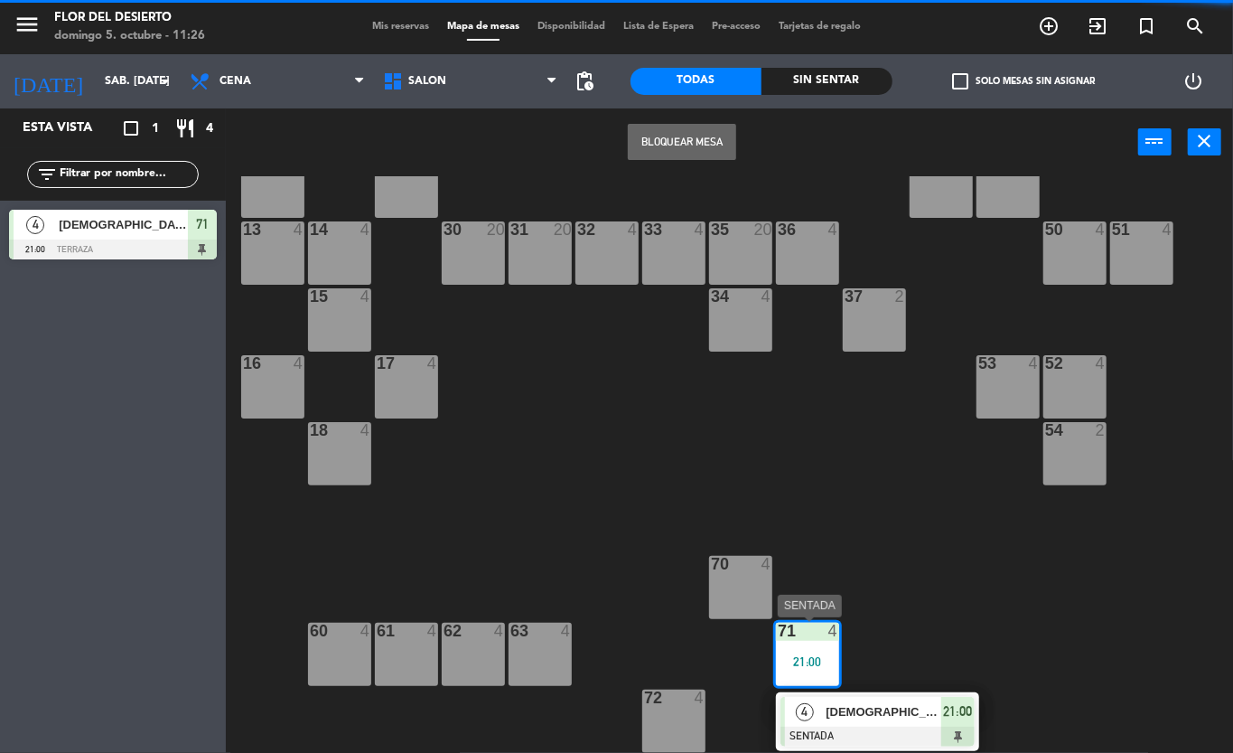
click at [862, 710] on div "4 ARGENTINOS SENTADA 21:00" at bounding box center [878, 721] width 230 height 59
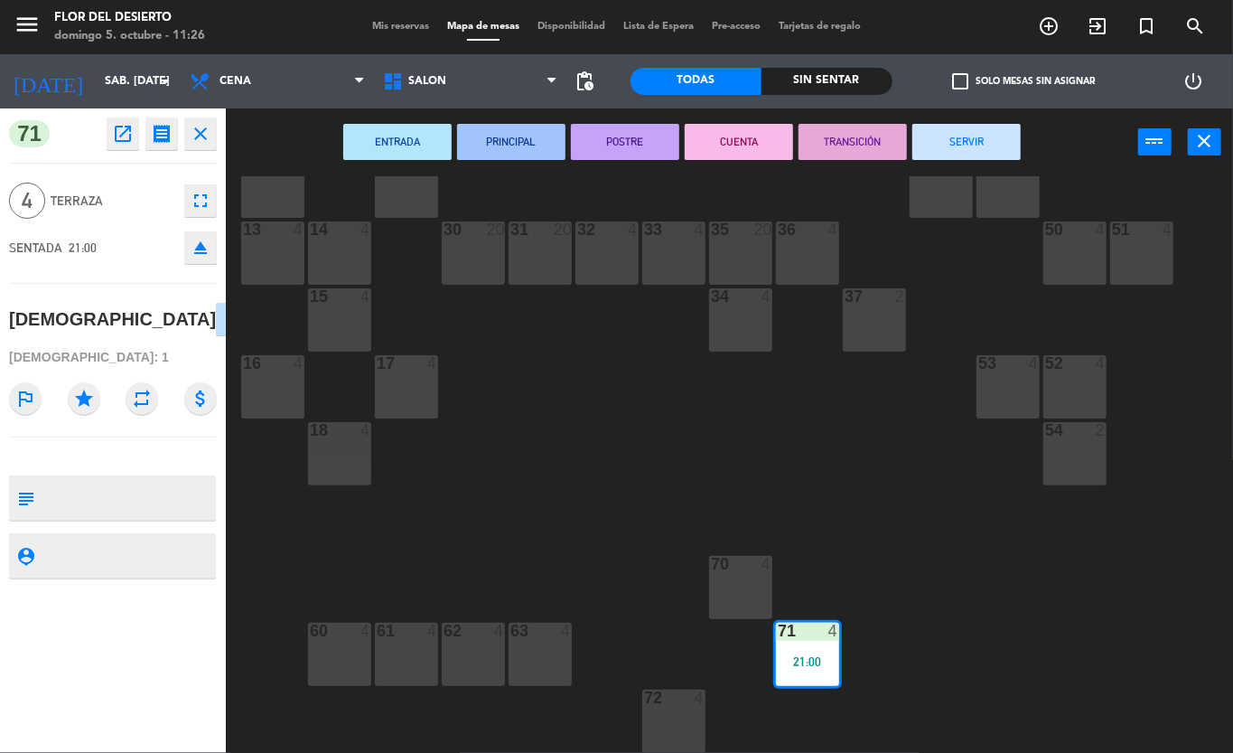
drag, startPoint x: 948, startPoint y: 139, endPoint x: 607, endPoint y: 322, distance: 386.5
click at [945, 139] on button "SERVIR" at bounding box center [967, 142] width 108 height 36
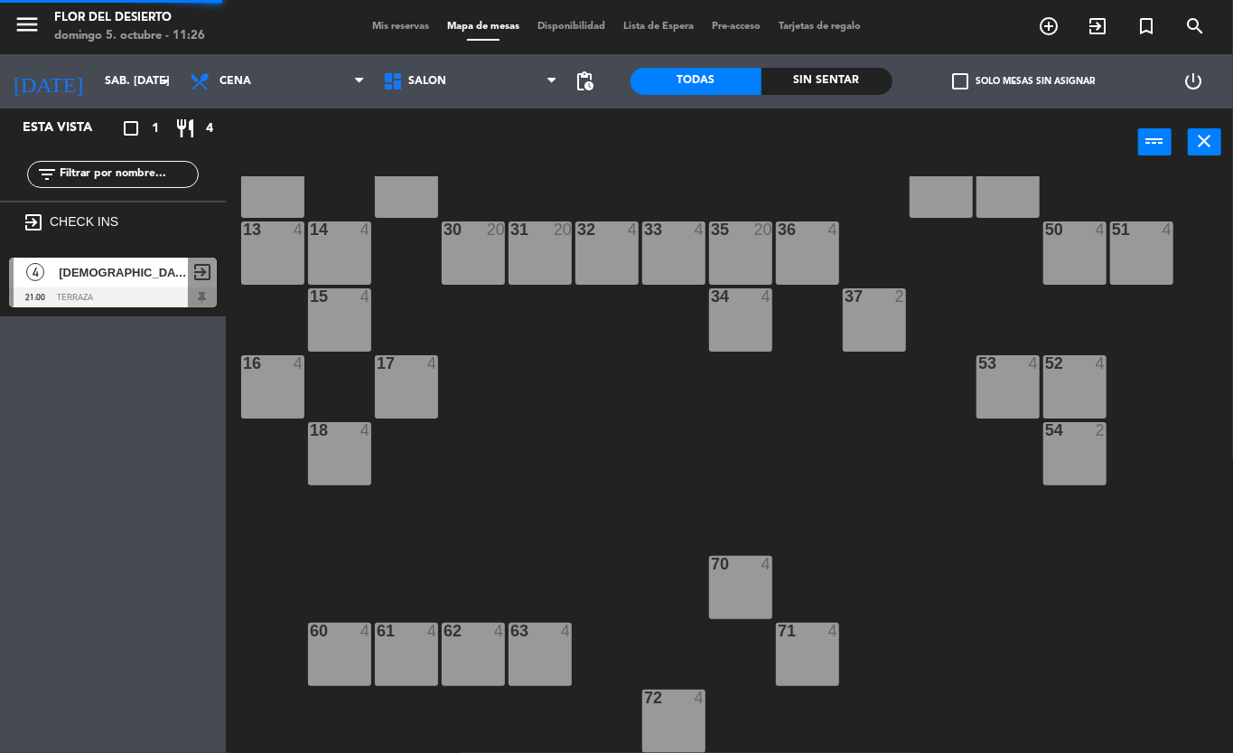
scroll to position [0, 0]
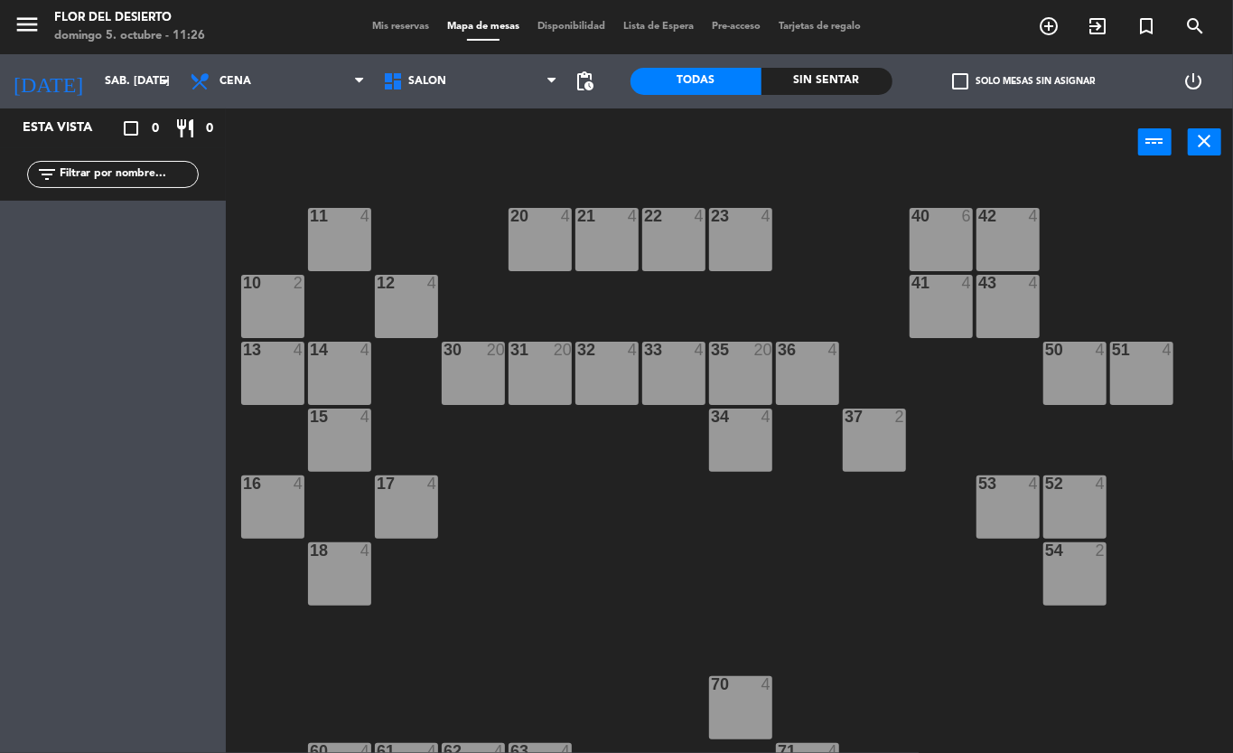
click at [405, 36] on div "menu [PERSON_NAME] DEL [PERSON_NAME] 5. octubre - 11:26 Mis reservas Mapa de me…" at bounding box center [616, 27] width 1233 height 54
click at [392, 26] on span "Mis reservas" at bounding box center [400, 27] width 75 height 10
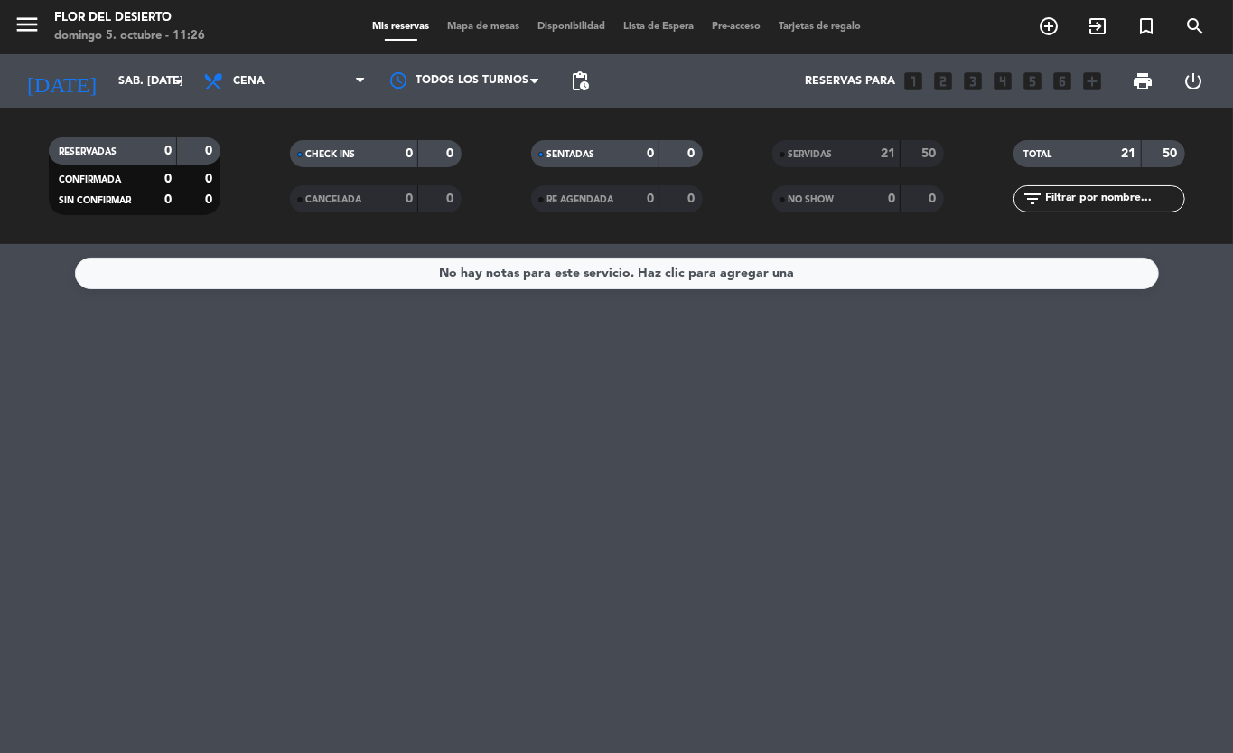
click at [452, 22] on span "Mapa de mesas" at bounding box center [483, 27] width 90 height 10
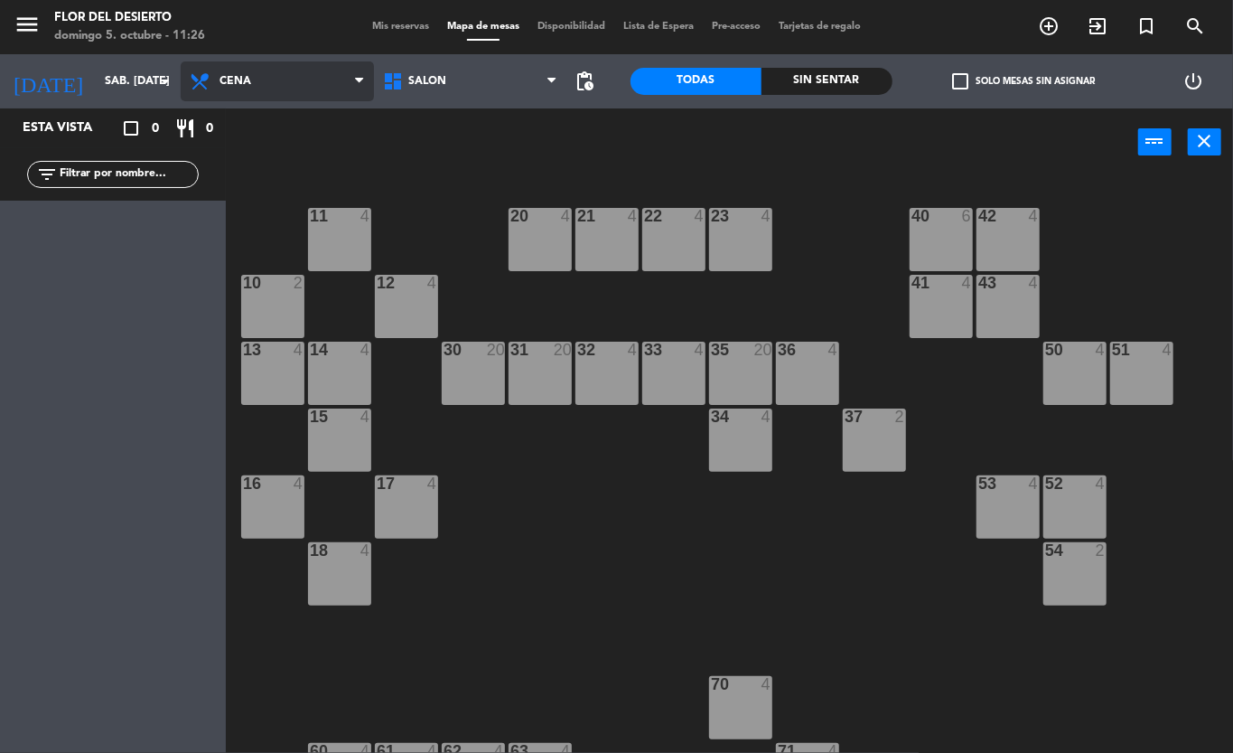
drag, startPoint x: 240, startPoint y: 84, endPoint x: 248, endPoint y: 95, distance: 13.0
click at [240, 83] on span "Cena" at bounding box center [236, 81] width 32 height 13
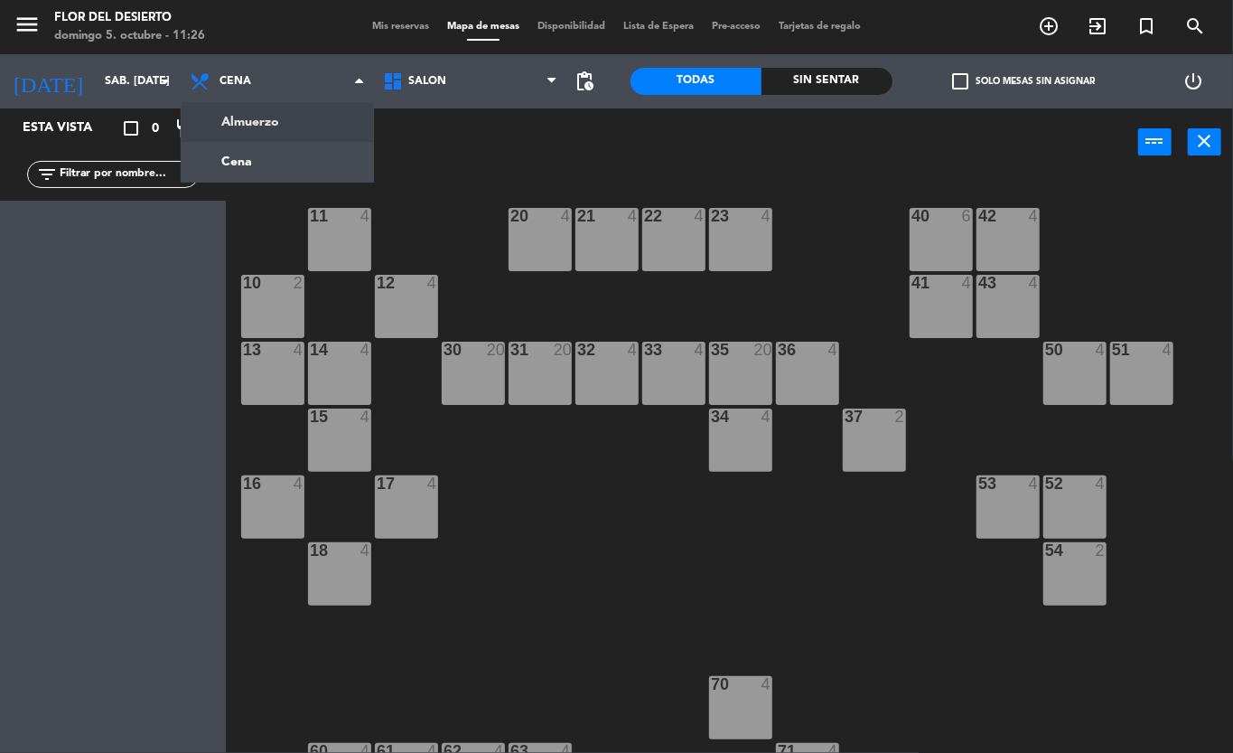
click at [395, 30] on span "Mis reservas" at bounding box center [400, 27] width 75 height 10
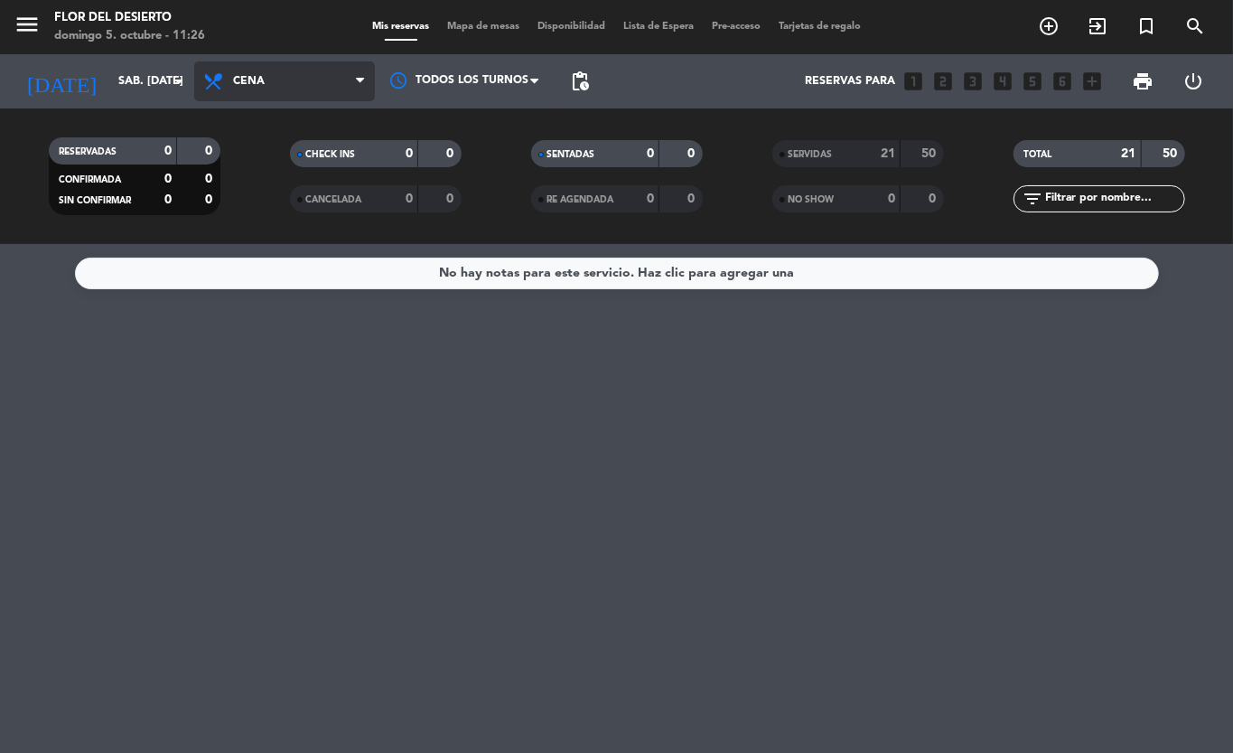
click at [211, 83] on icon at bounding box center [215, 81] width 26 height 22
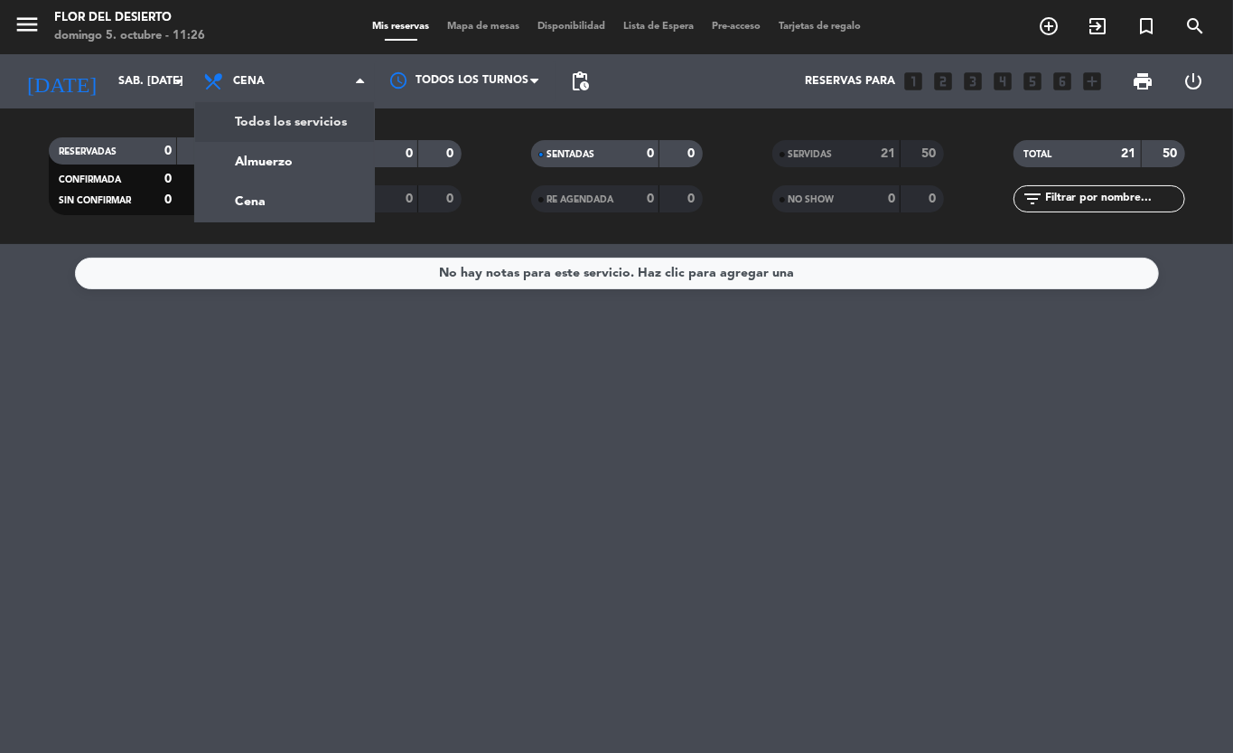
click at [237, 131] on div "menu [PERSON_NAME] DEL [PERSON_NAME] 5. octubre - 11:26 Mis reservas Mapa de me…" at bounding box center [616, 122] width 1233 height 244
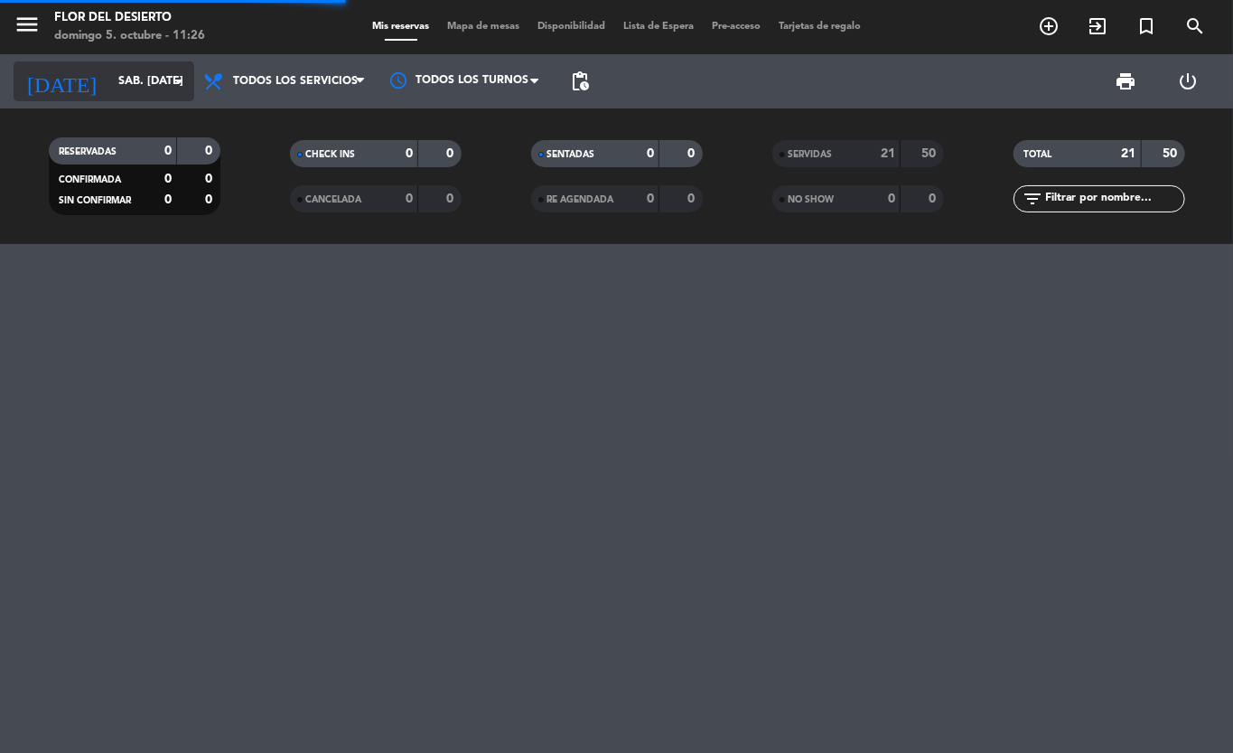
click at [174, 77] on icon "arrow_drop_down" at bounding box center [179, 81] width 22 height 22
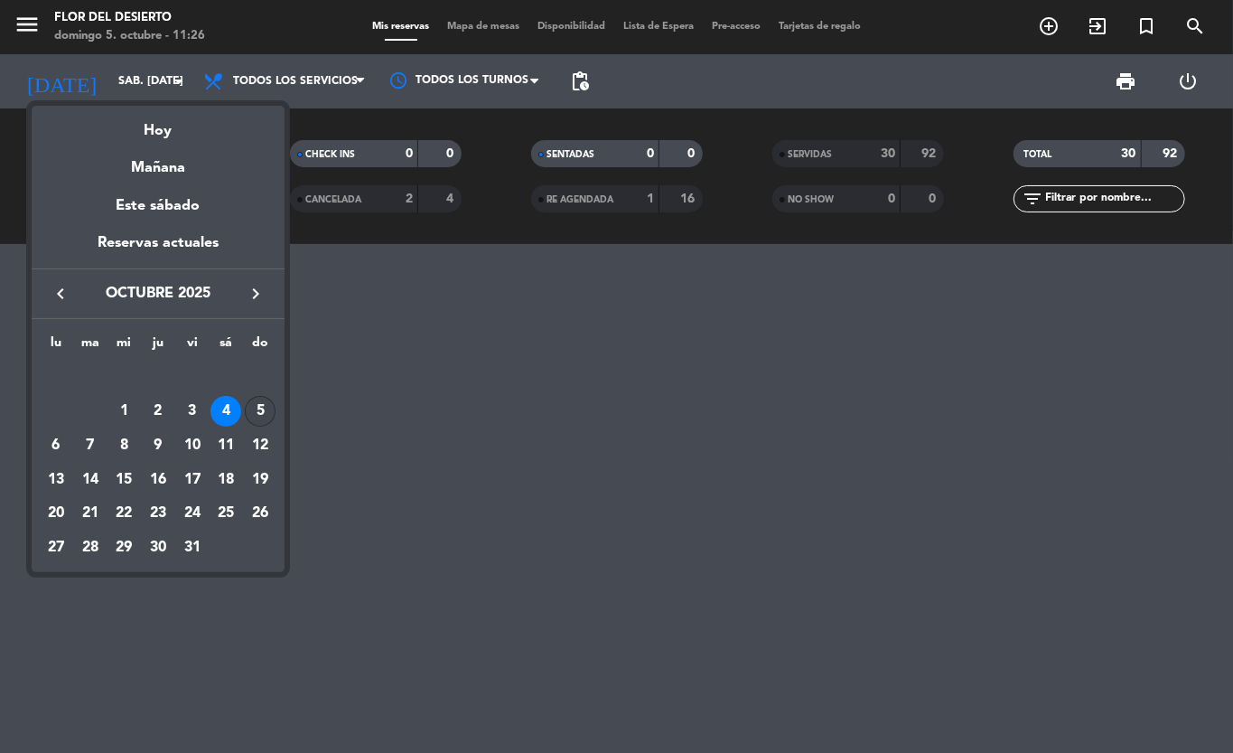
click at [257, 401] on div "5" at bounding box center [260, 411] width 31 height 31
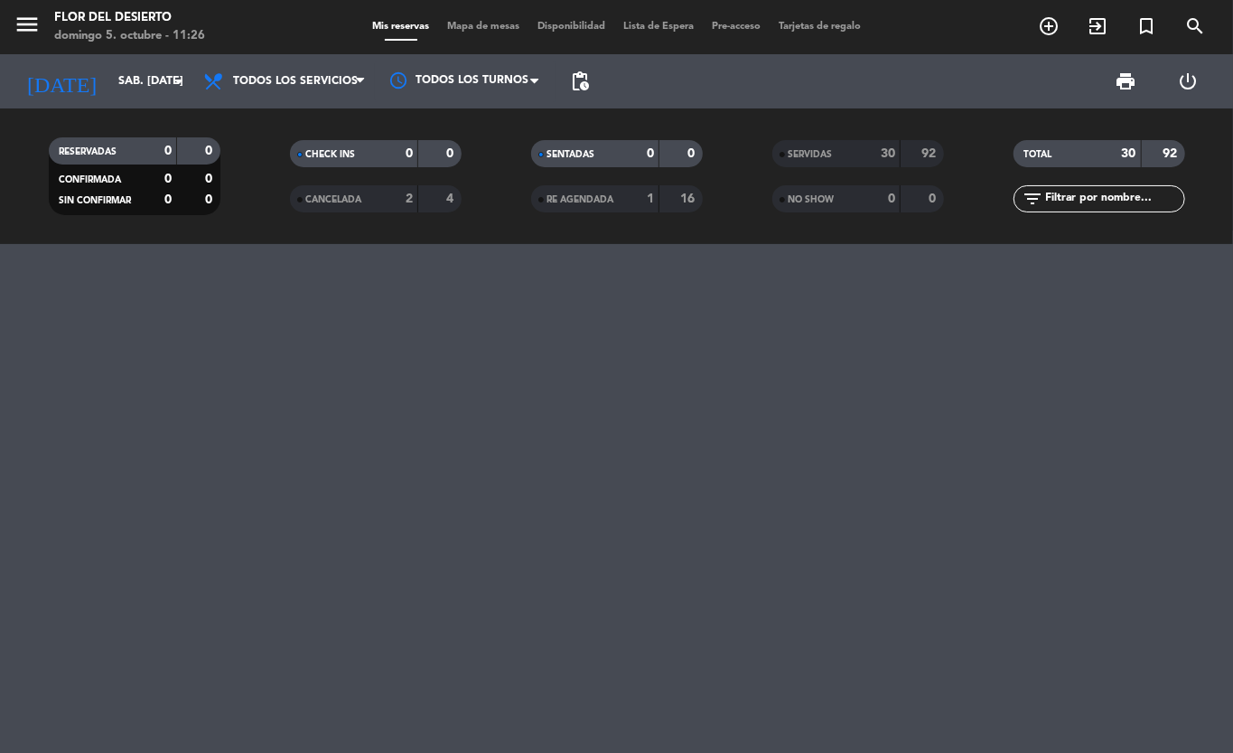
type input "dom. [DATE]"
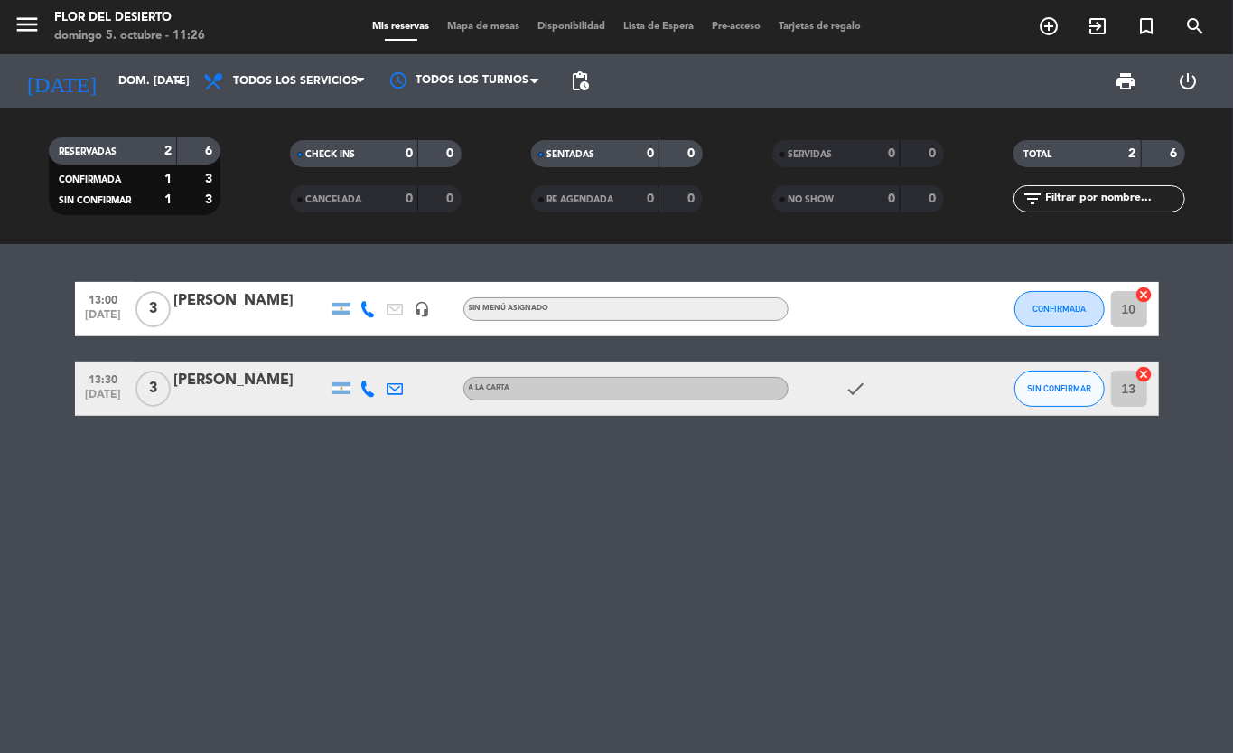
click at [373, 384] on icon at bounding box center [369, 388] width 16 height 16
click at [200, 398] on div at bounding box center [251, 400] width 154 height 14
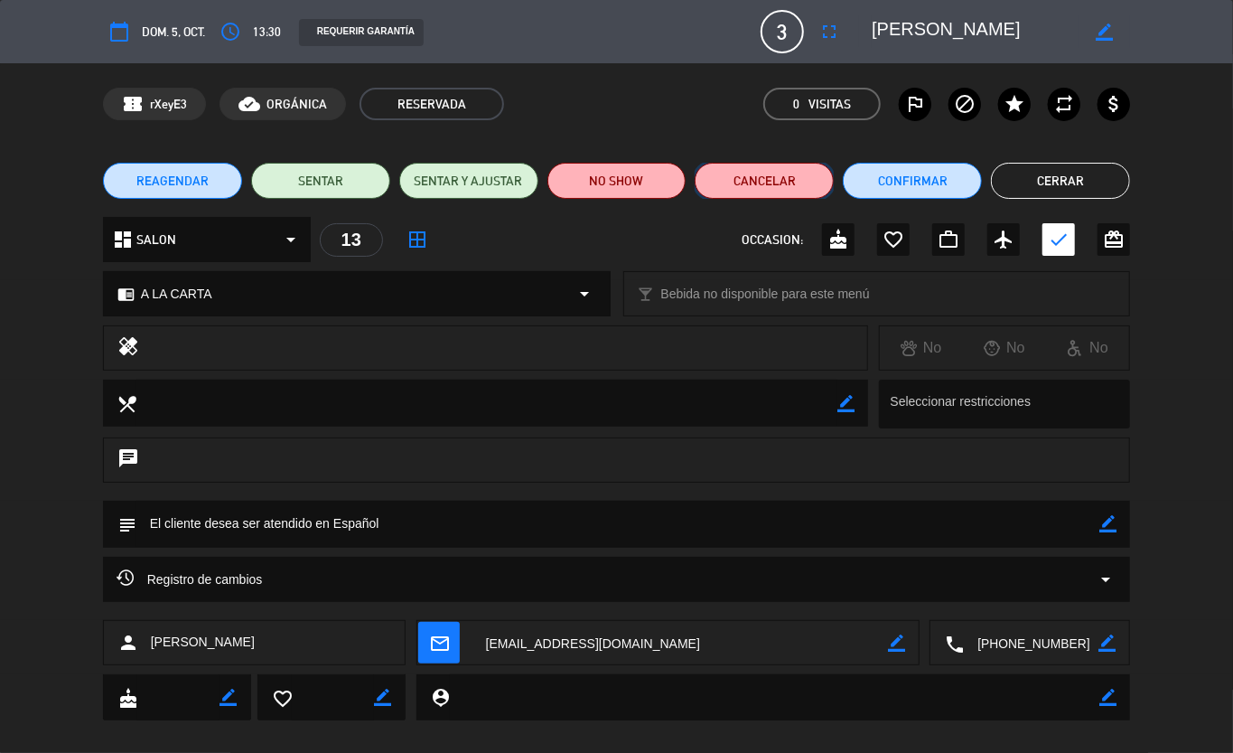
click at [735, 174] on button "Cancelar" at bounding box center [764, 181] width 139 height 36
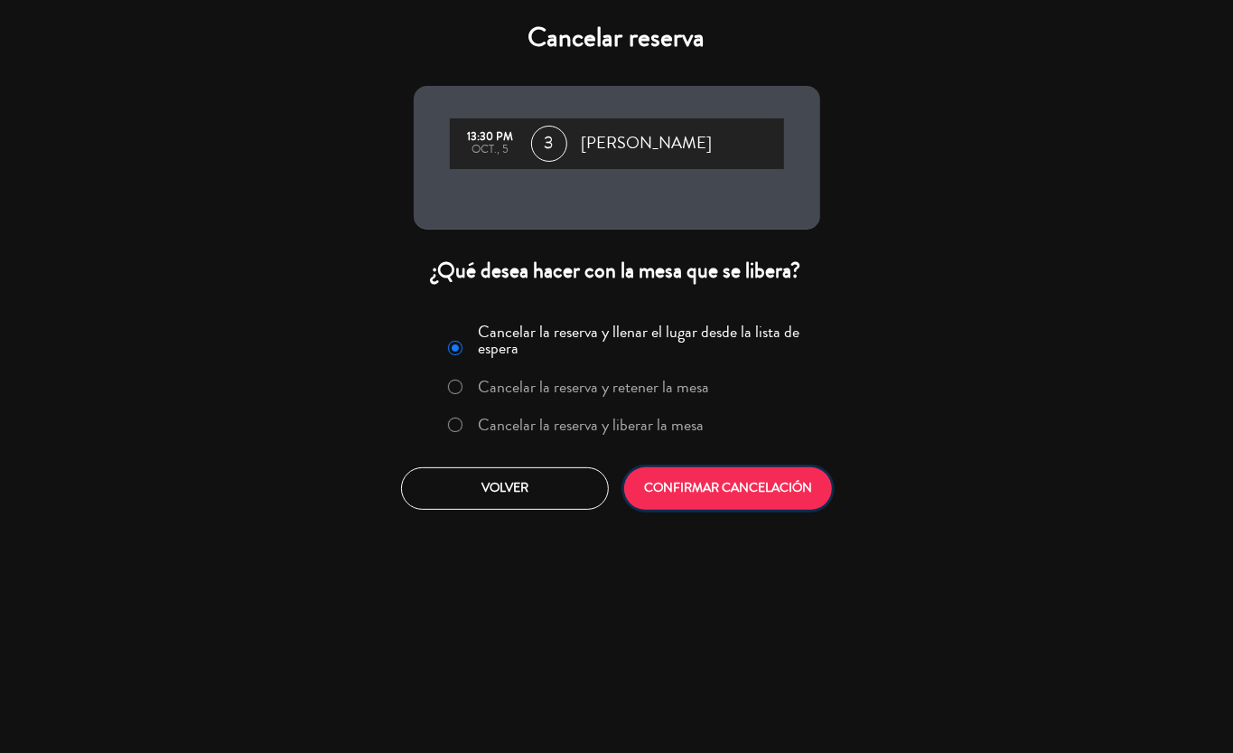
click at [813, 488] on button "CONFIRMAR CANCELACIÓN" at bounding box center [728, 488] width 208 height 42
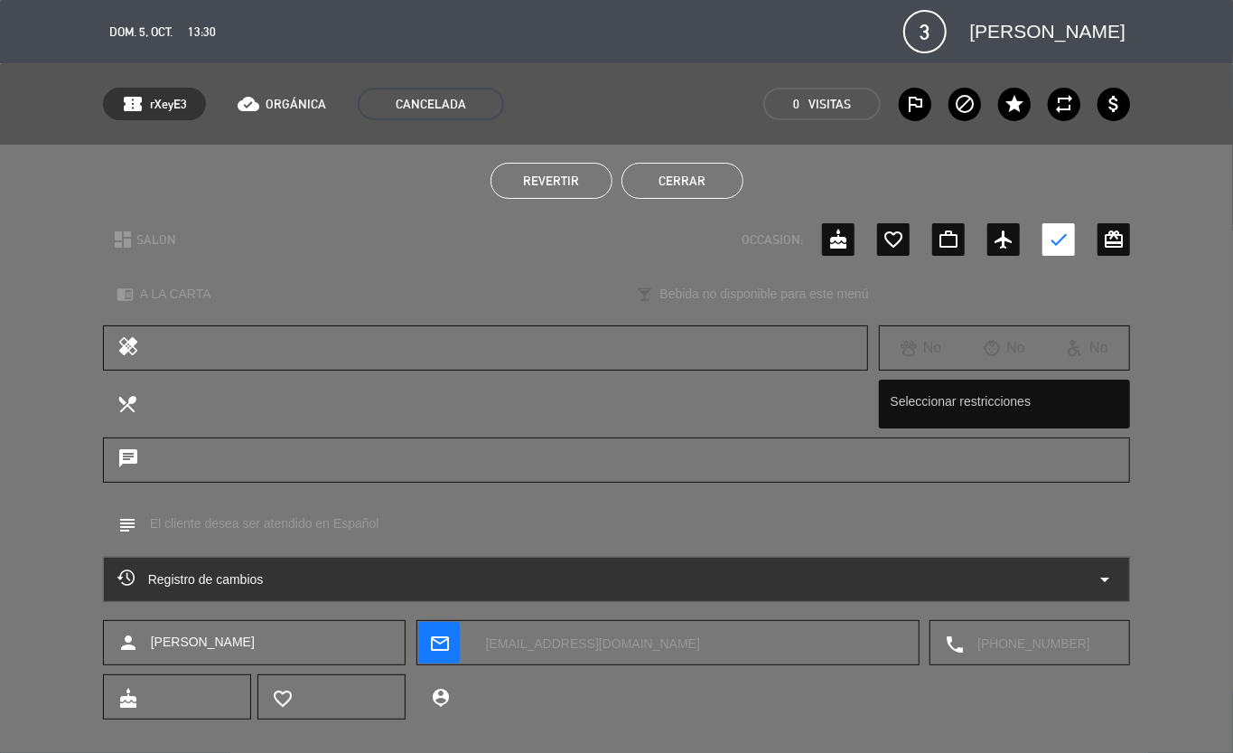
click at [1057, 175] on ul "Revertir Cerrar" at bounding box center [617, 181] width 1028 height 36
click at [640, 156] on div "Revertir Cerrar" at bounding box center [616, 181] width 1233 height 72
drag, startPoint x: 659, startPoint y: 203, endPoint x: 684, endPoint y: 184, distance: 31.6
click at [660, 203] on div "Revertir Cerrar" at bounding box center [616, 181] width 1233 height 72
click at [692, 181] on button "Cerrar" at bounding box center [683, 181] width 122 height 36
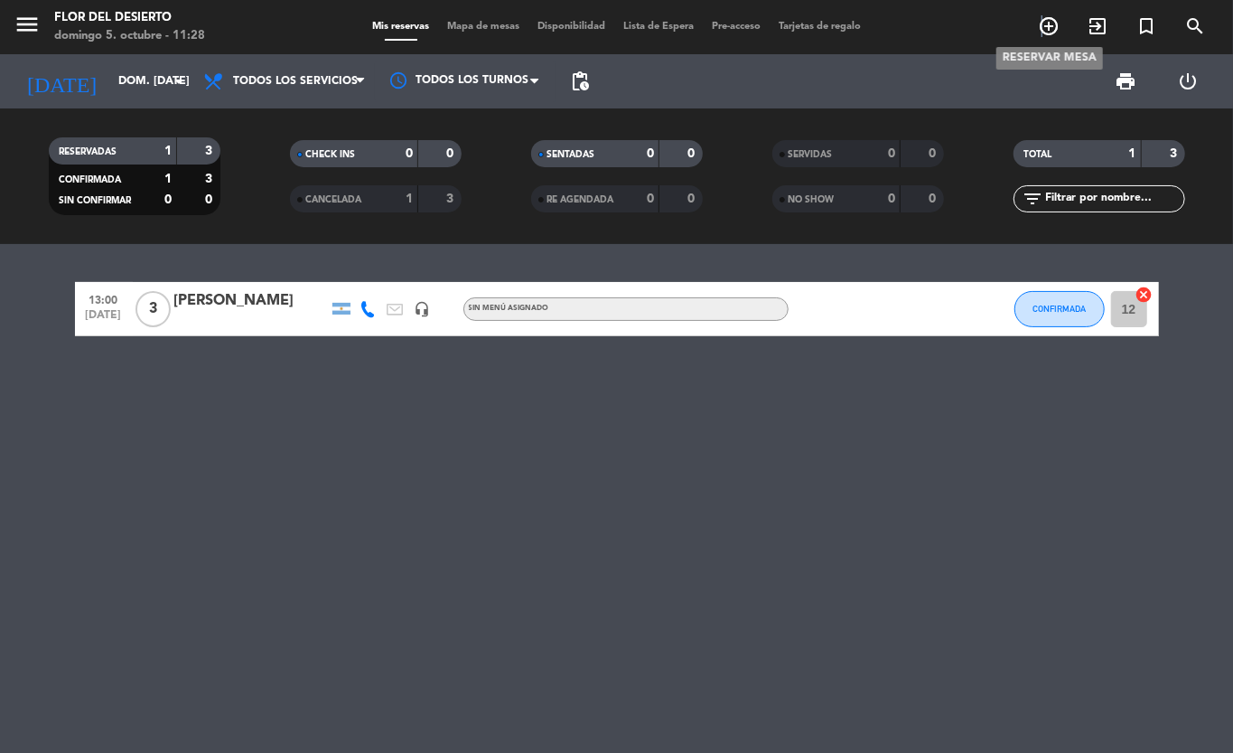
click at [1043, 34] on icon "add_circle_outline" at bounding box center [1049, 26] width 22 height 22
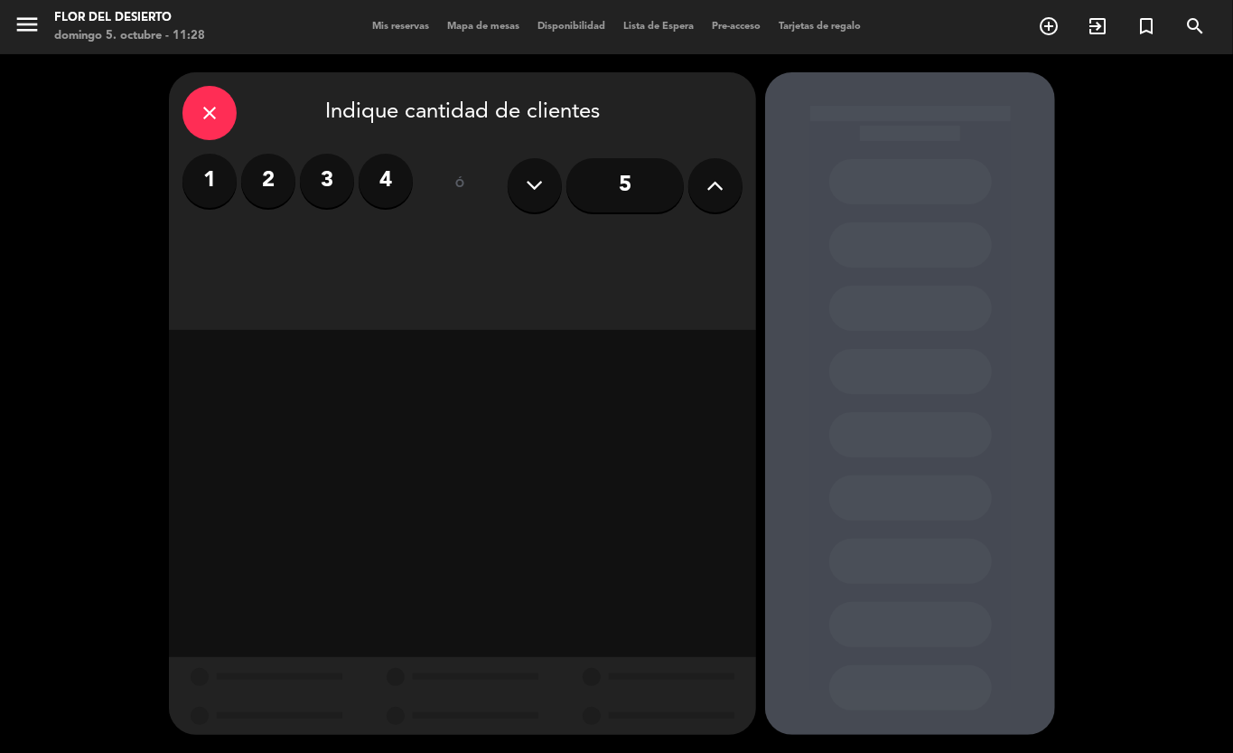
click at [254, 193] on label "2" at bounding box center [268, 181] width 54 height 54
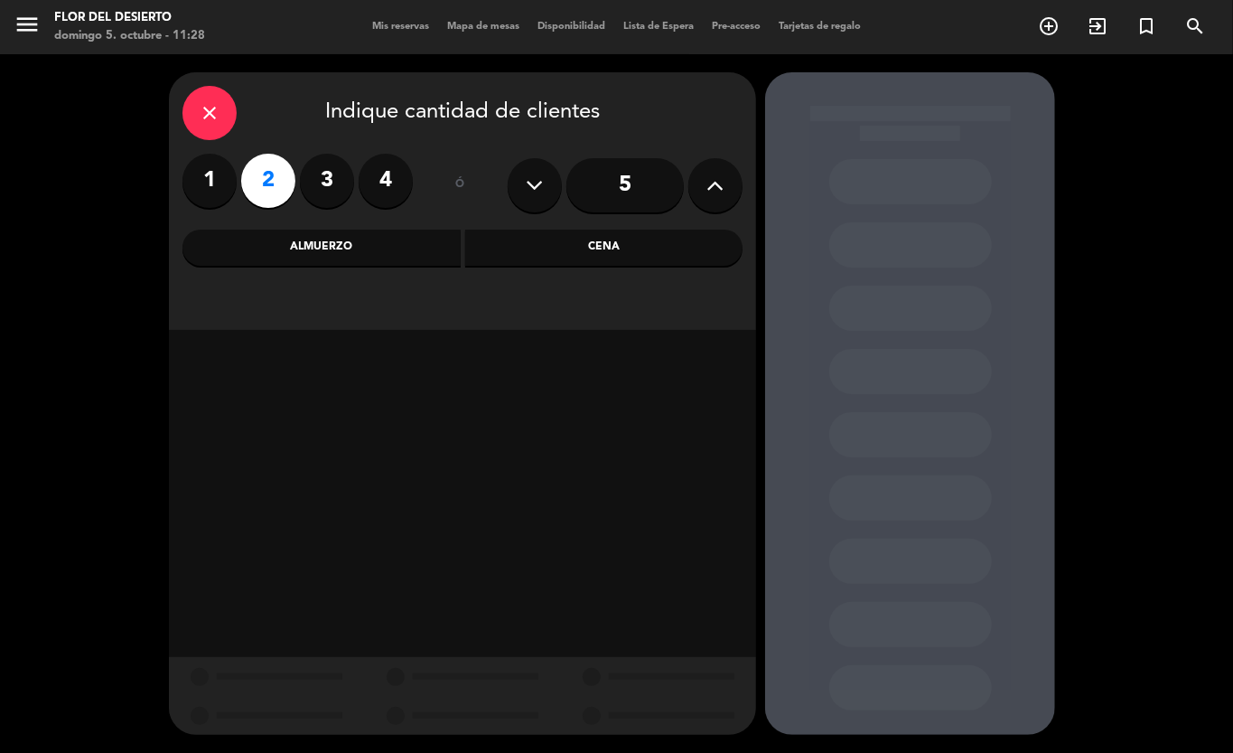
click at [373, 261] on div "Almuerzo" at bounding box center [322, 248] width 278 height 36
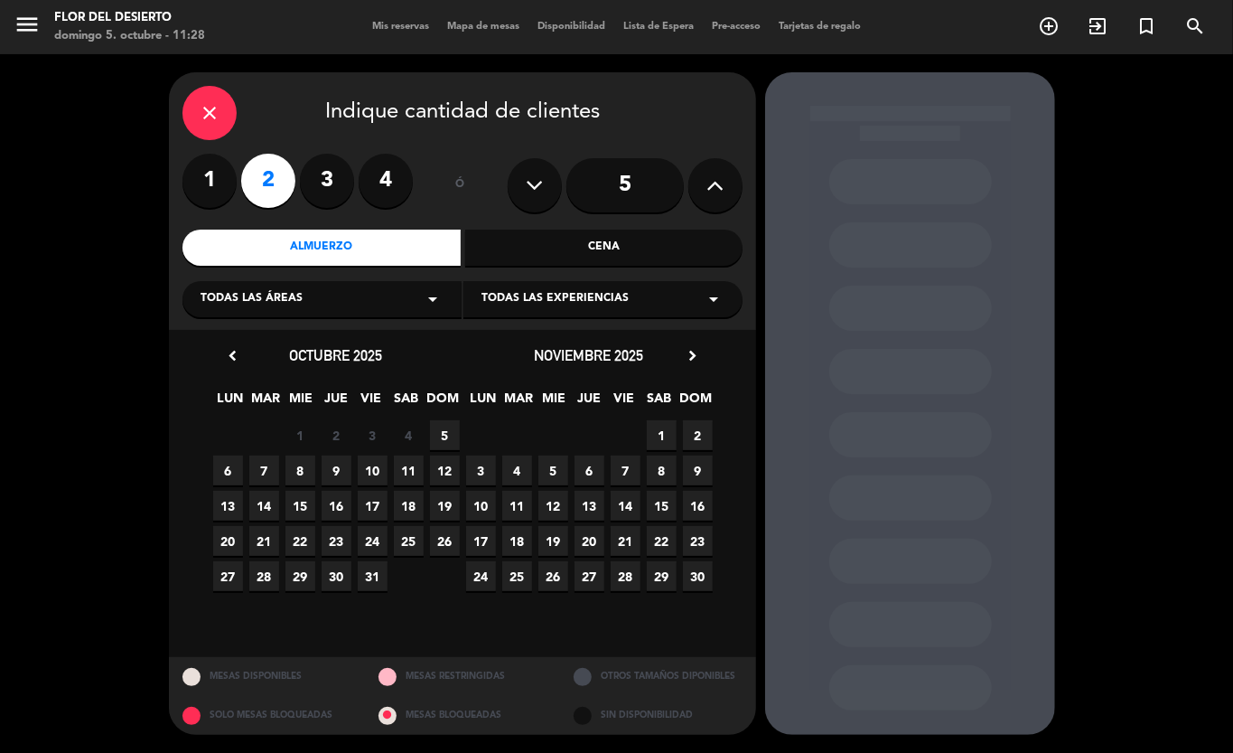
click at [443, 435] on span "5" at bounding box center [445, 435] width 30 height 30
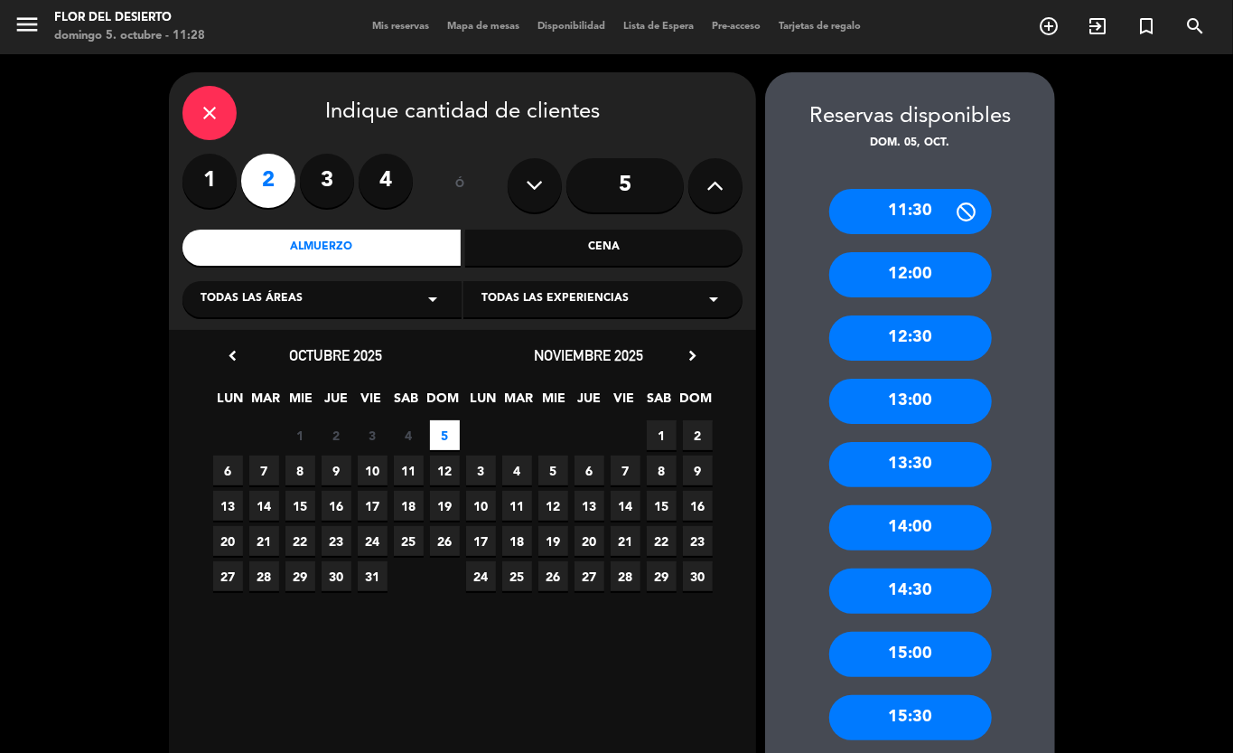
click at [904, 510] on div "14:00" at bounding box center [910, 527] width 163 height 45
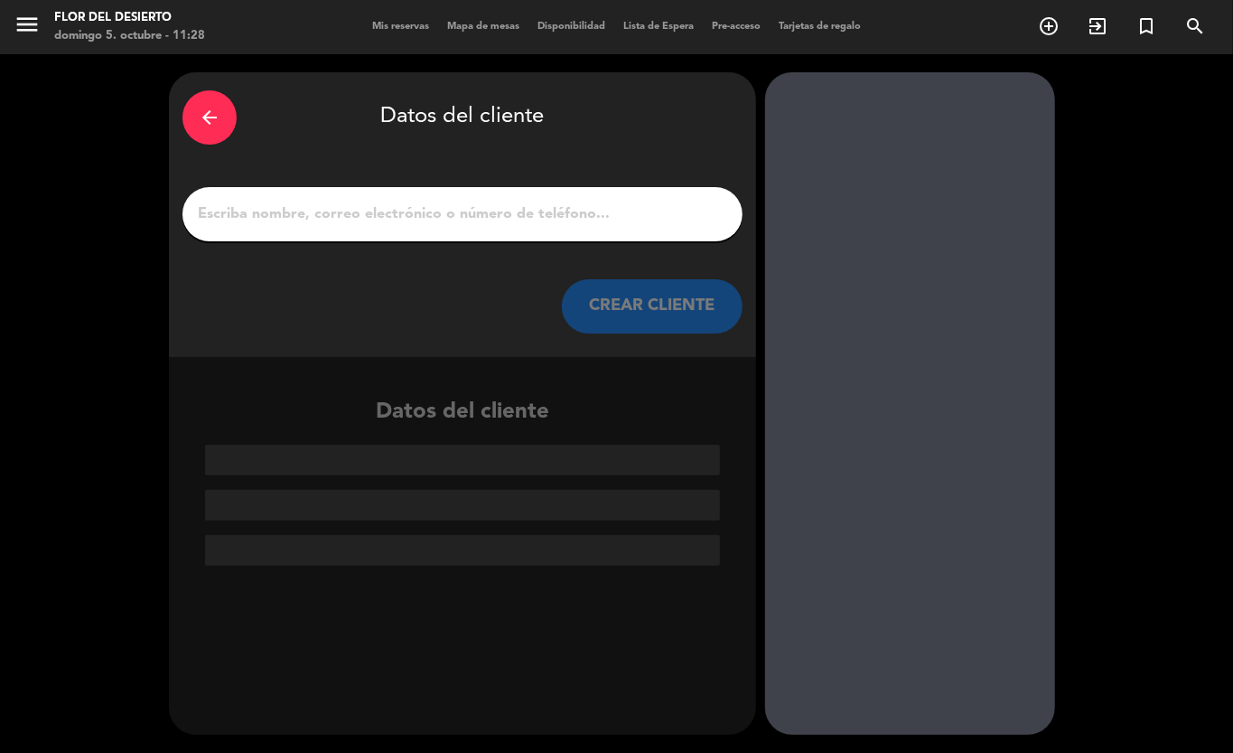
click at [536, 213] on input "1" at bounding box center [462, 213] width 533 height 25
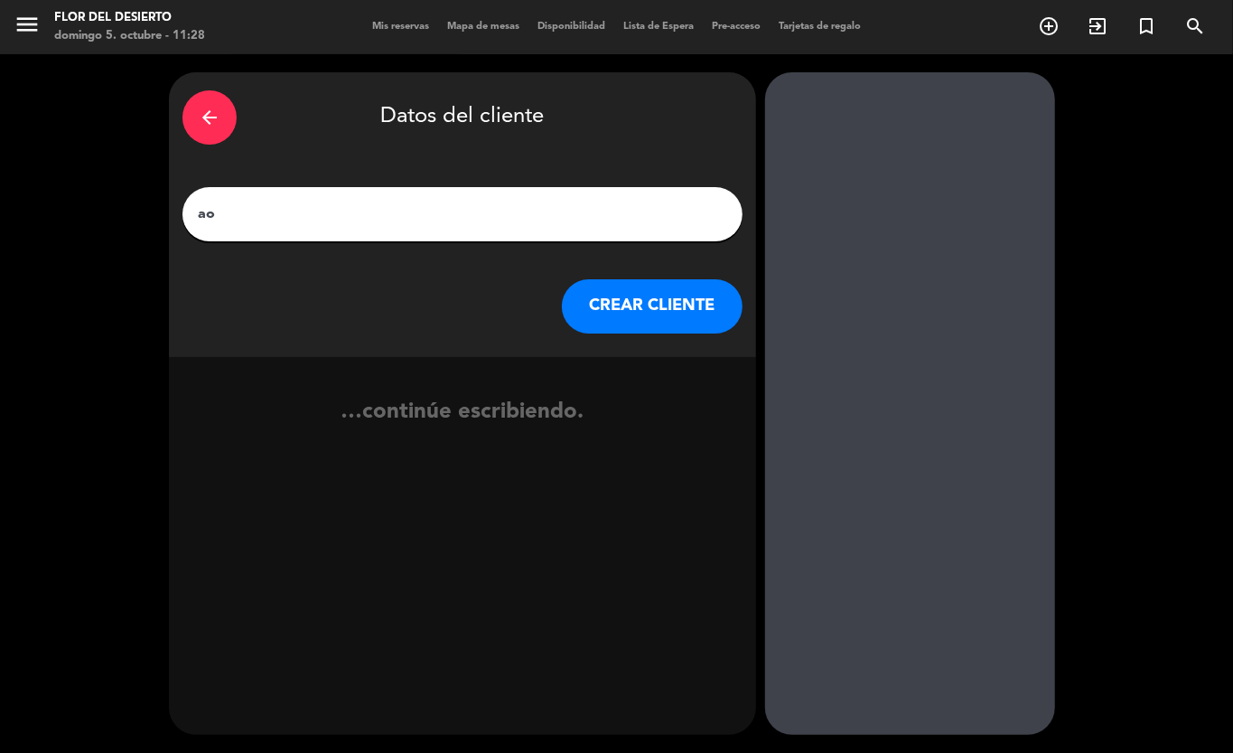
type input "a"
type input "."
type input "Nemegeli"
click at [620, 326] on button "CREAR CLIENTE" at bounding box center [652, 306] width 181 height 54
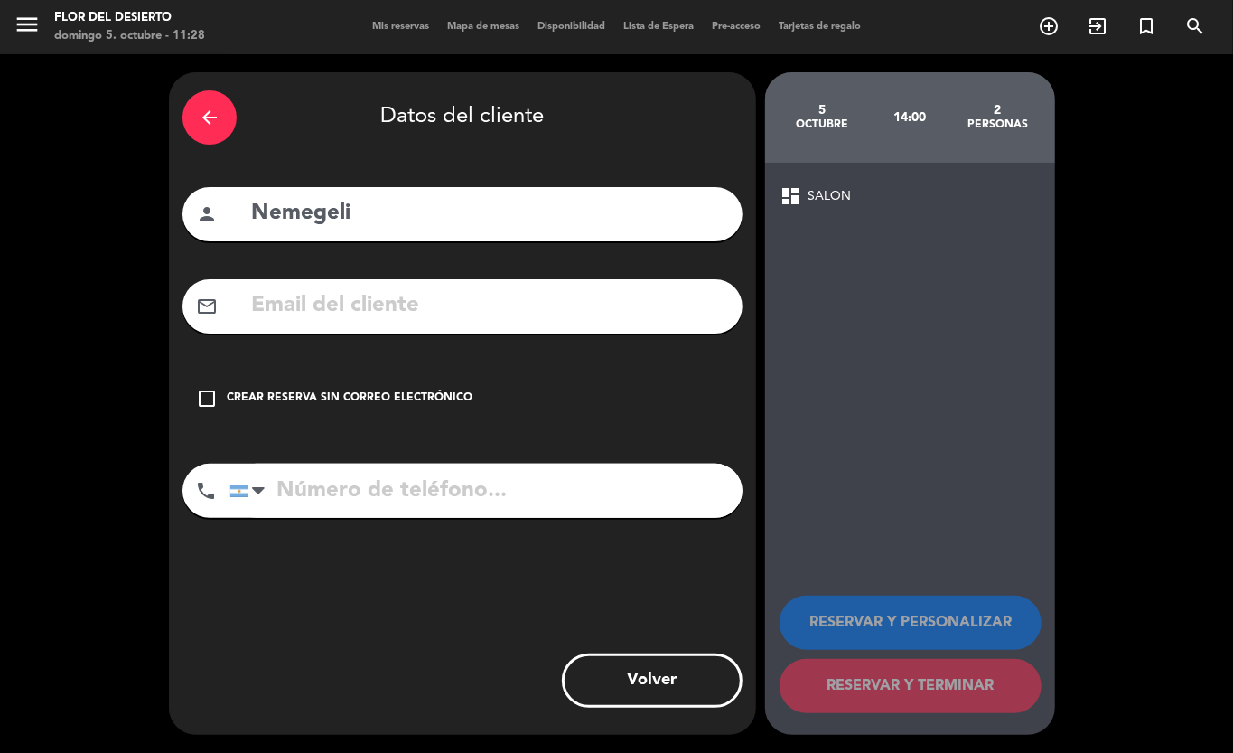
click at [424, 391] on div "Crear reserva sin correo electrónico" at bounding box center [350, 398] width 246 height 18
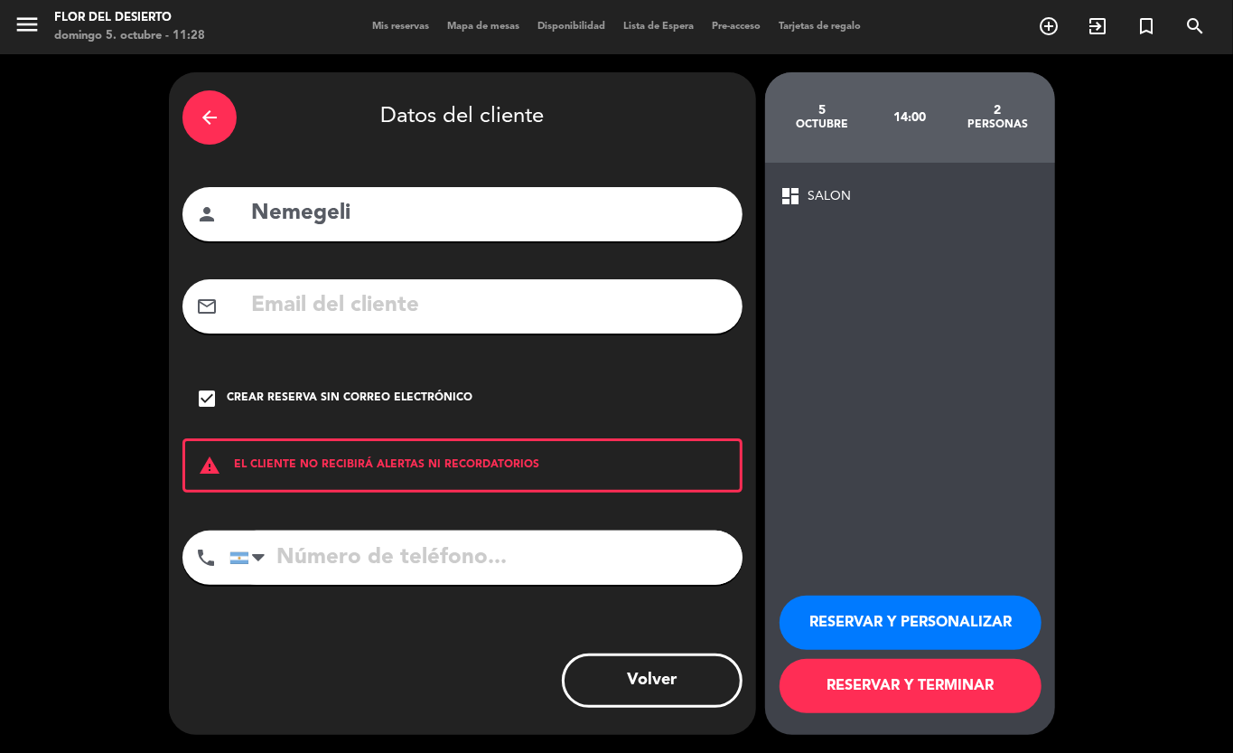
click at [380, 587] on div "phone [GEOGRAPHIC_DATA] +1 [GEOGRAPHIC_DATA] +44 [GEOGRAPHIC_DATA] ([GEOGRAPHIC…" at bounding box center [463, 563] width 560 height 67
click at [445, 565] on input "tel" at bounding box center [486, 557] width 513 height 54
type input "2614707111"
click at [848, 619] on button "RESERVAR Y PERSONALIZAR" at bounding box center [911, 622] width 262 height 54
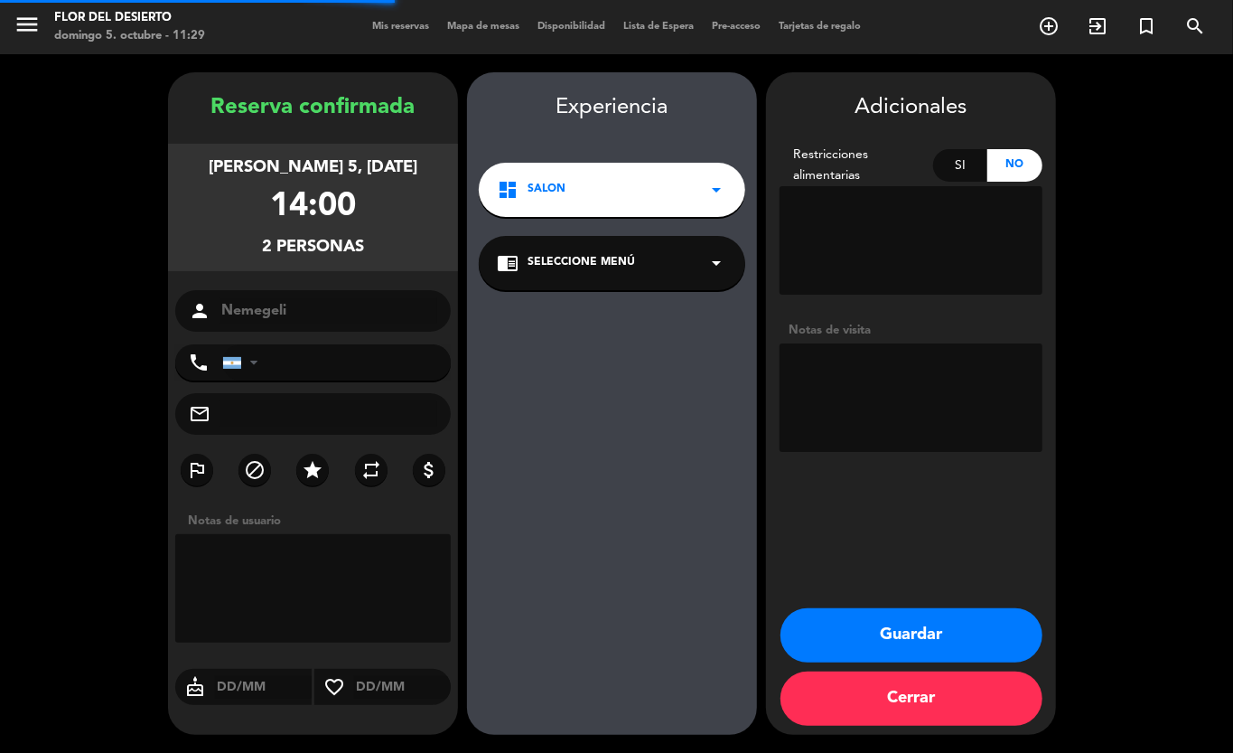
type input "[PHONE_NUMBER]"
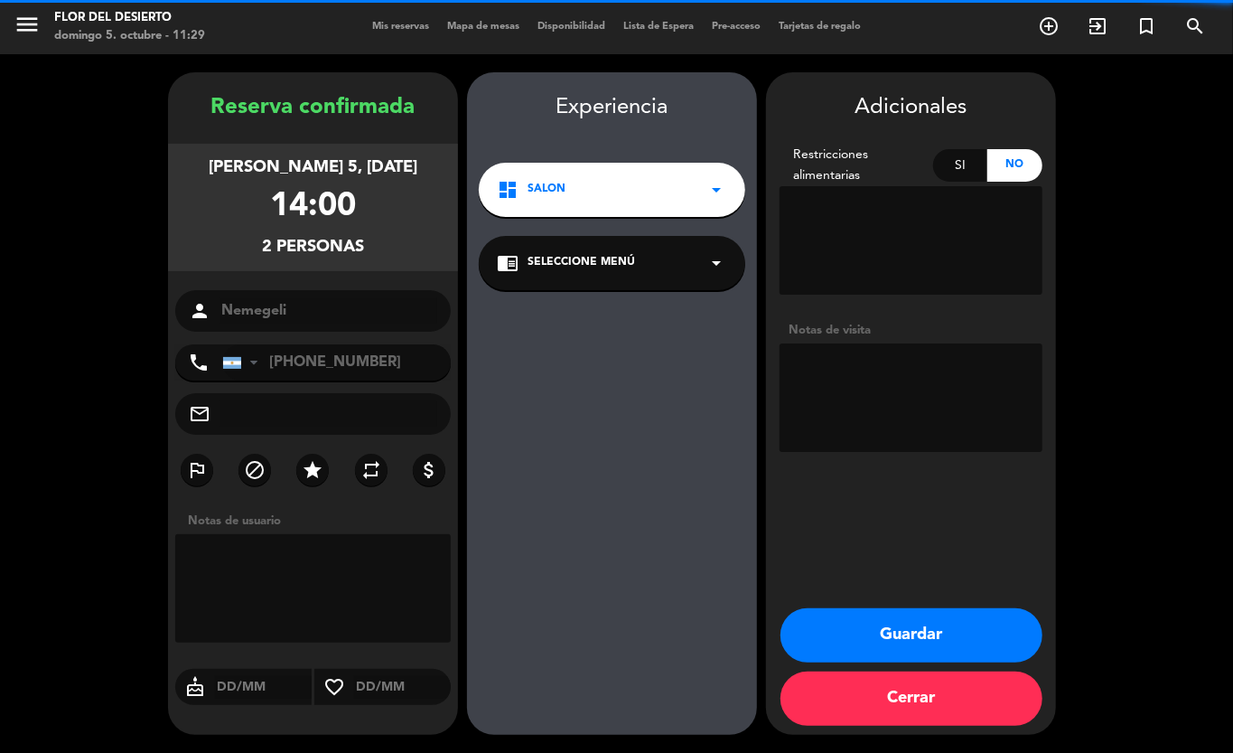
click at [861, 625] on button "Guardar" at bounding box center [912, 635] width 262 height 54
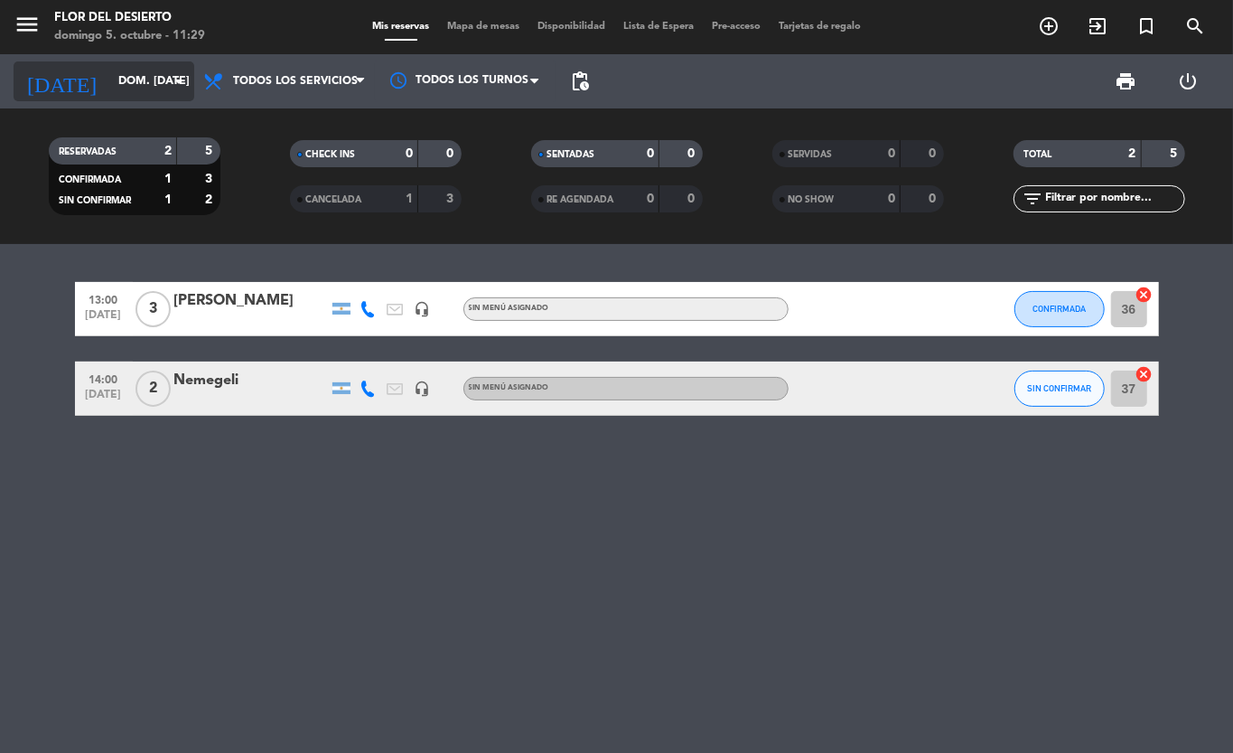
click at [124, 61] on div "[DATE] dom. [DATE] arrow_drop_down" at bounding box center [104, 81] width 181 height 40
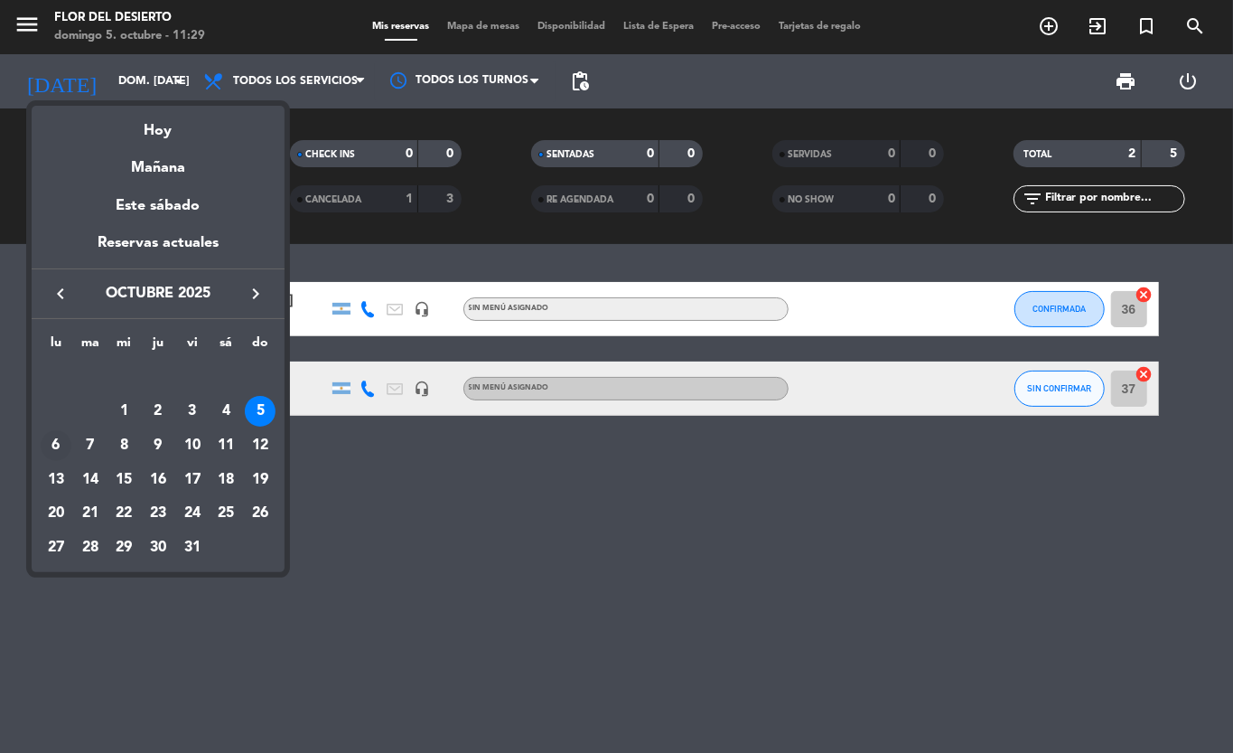
click at [67, 449] on div "6" at bounding box center [56, 445] width 31 height 31
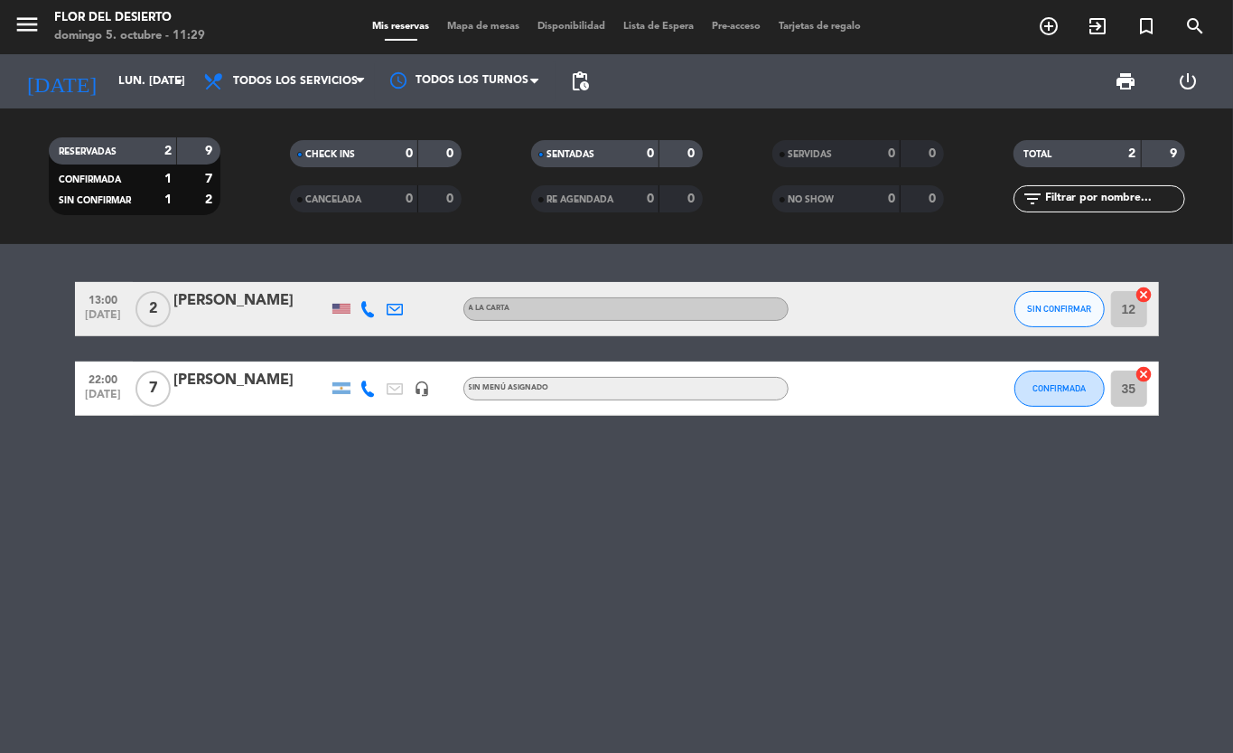
click at [369, 308] on icon at bounding box center [369, 309] width 16 height 16
click at [1066, 304] on span "SIN CONFIRMAR" at bounding box center [1059, 309] width 64 height 10
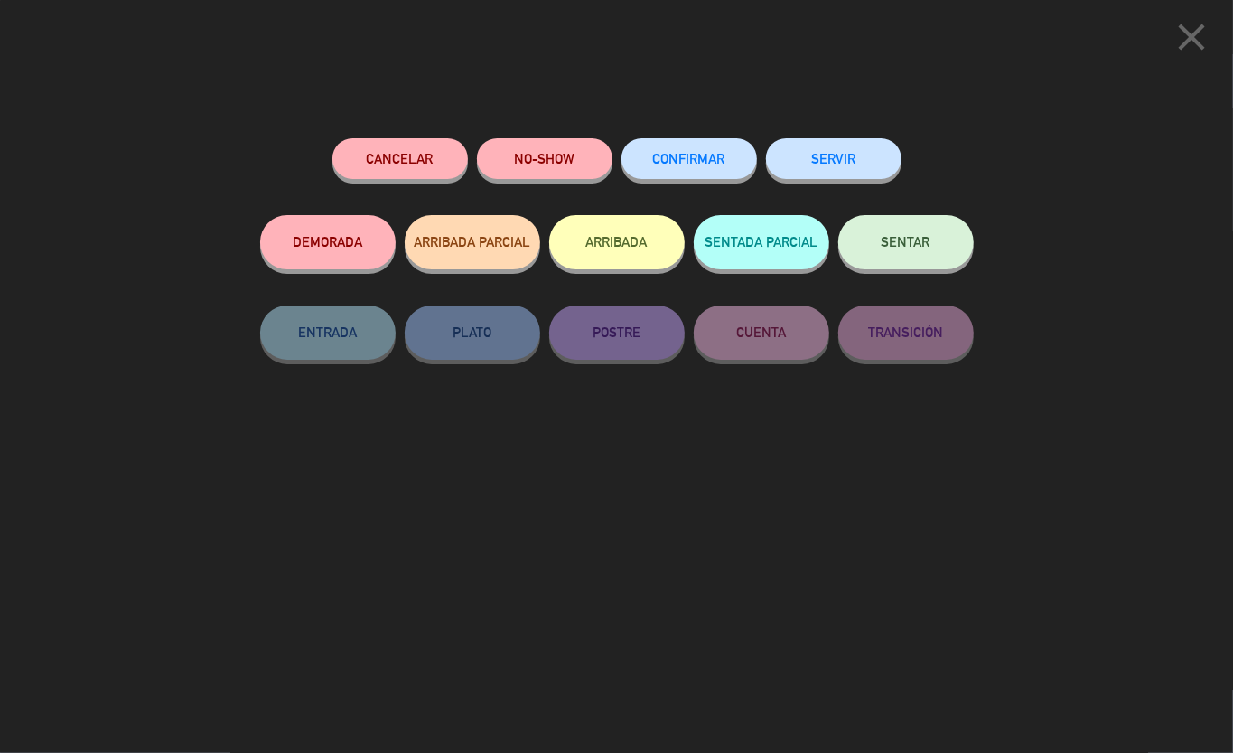
click at [684, 159] on span "CONFIRMAR" at bounding box center [689, 158] width 72 height 15
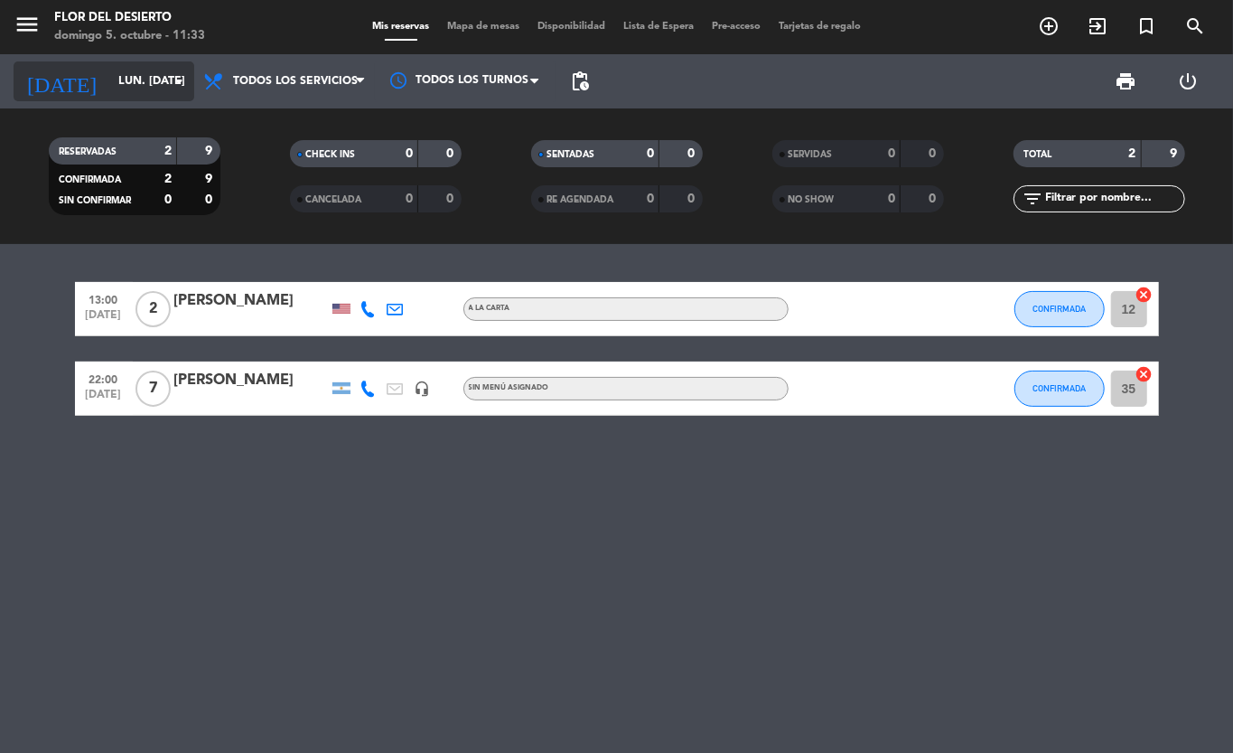
click at [127, 78] on input "lun. [DATE]" at bounding box center [185, 81] width 153 height 31
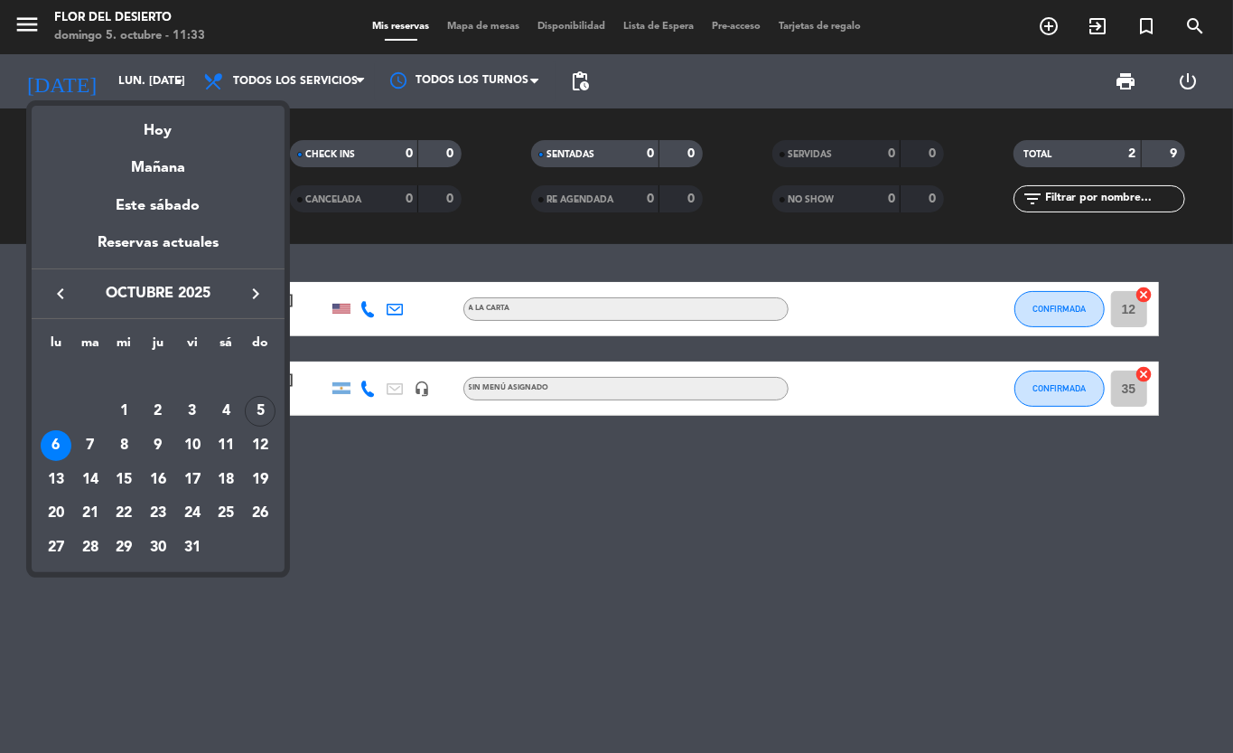
click at [257, 413] on div "5" at bounding box center [260, 411] width 31 height 31
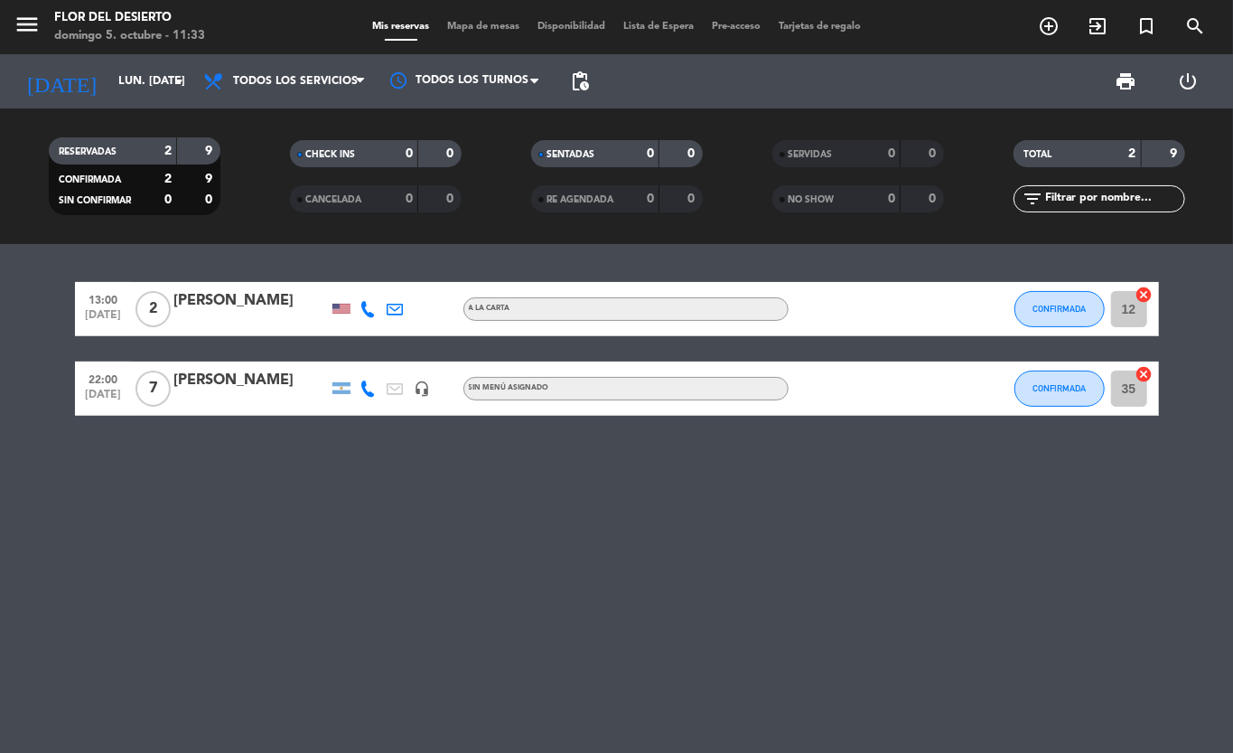
type input "dom. [DATE]"
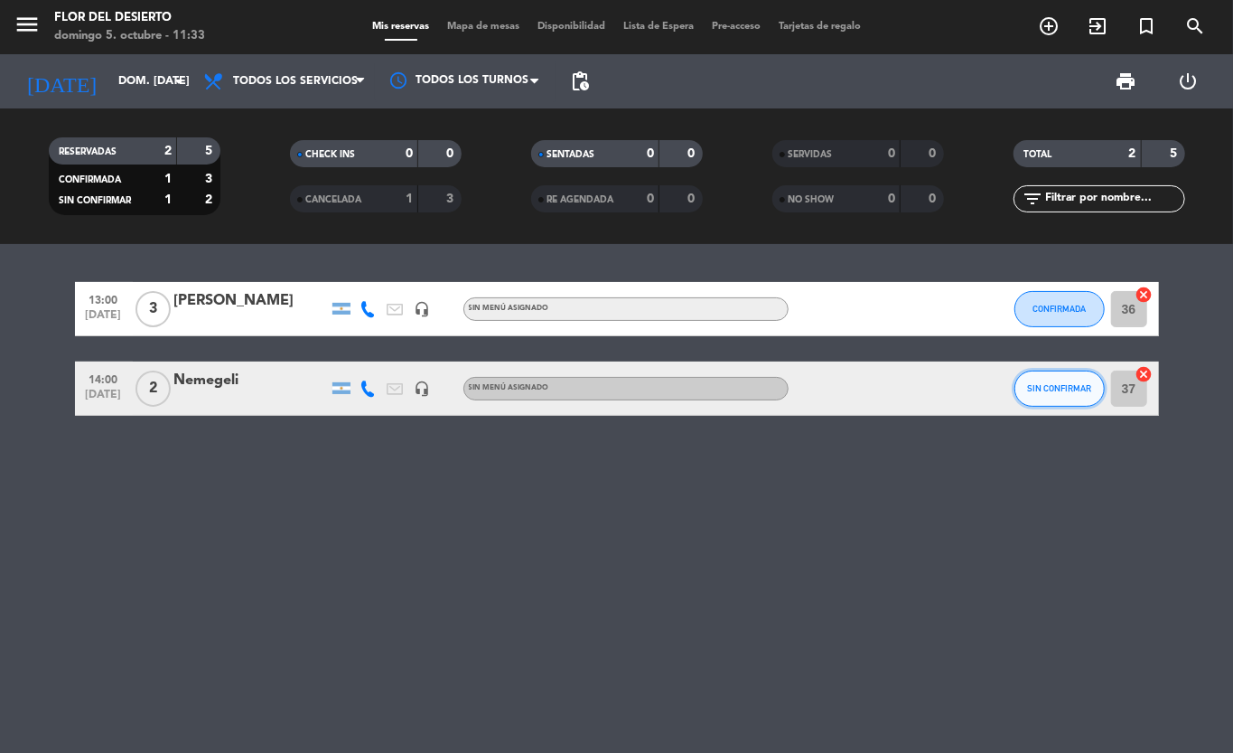
click at [1050, 396] on button "SIN CONFIRMAR" at bounding box center [1060, 388] width 90 height 36
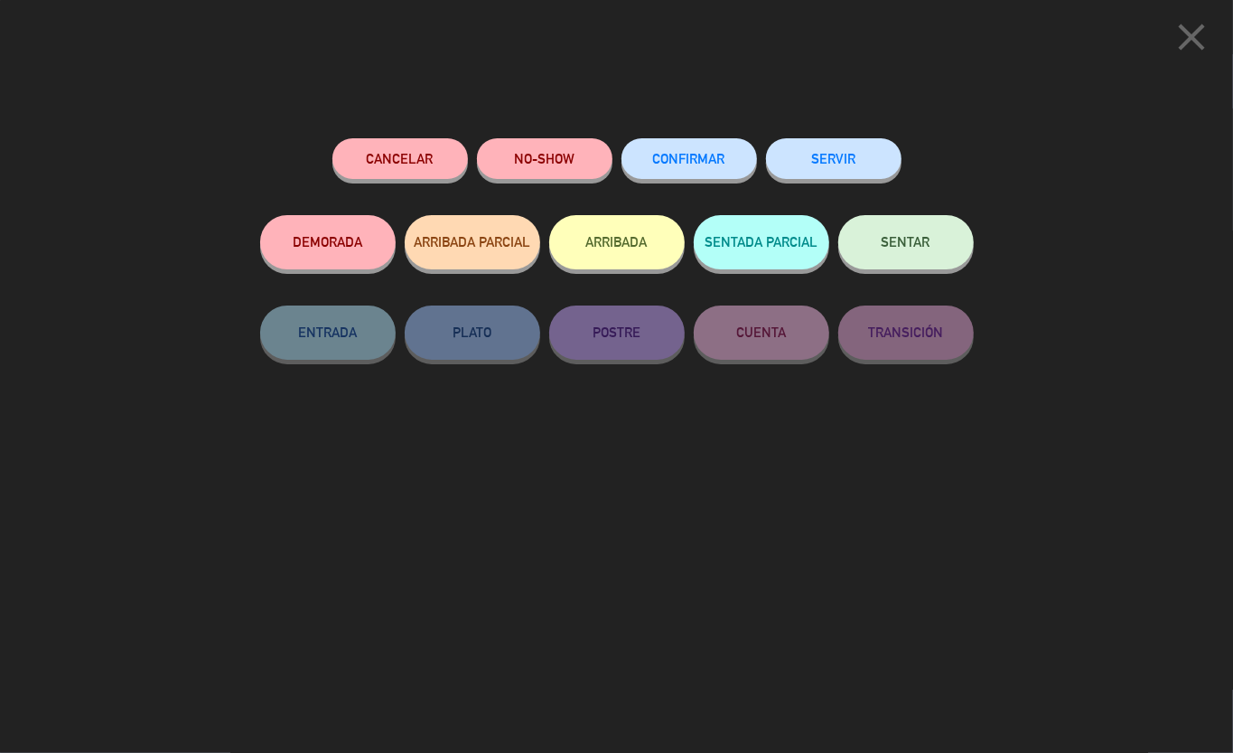
click at [666, 168] on button "CONFIRMAR" at bounding box center [690, 158] width 136 height 41
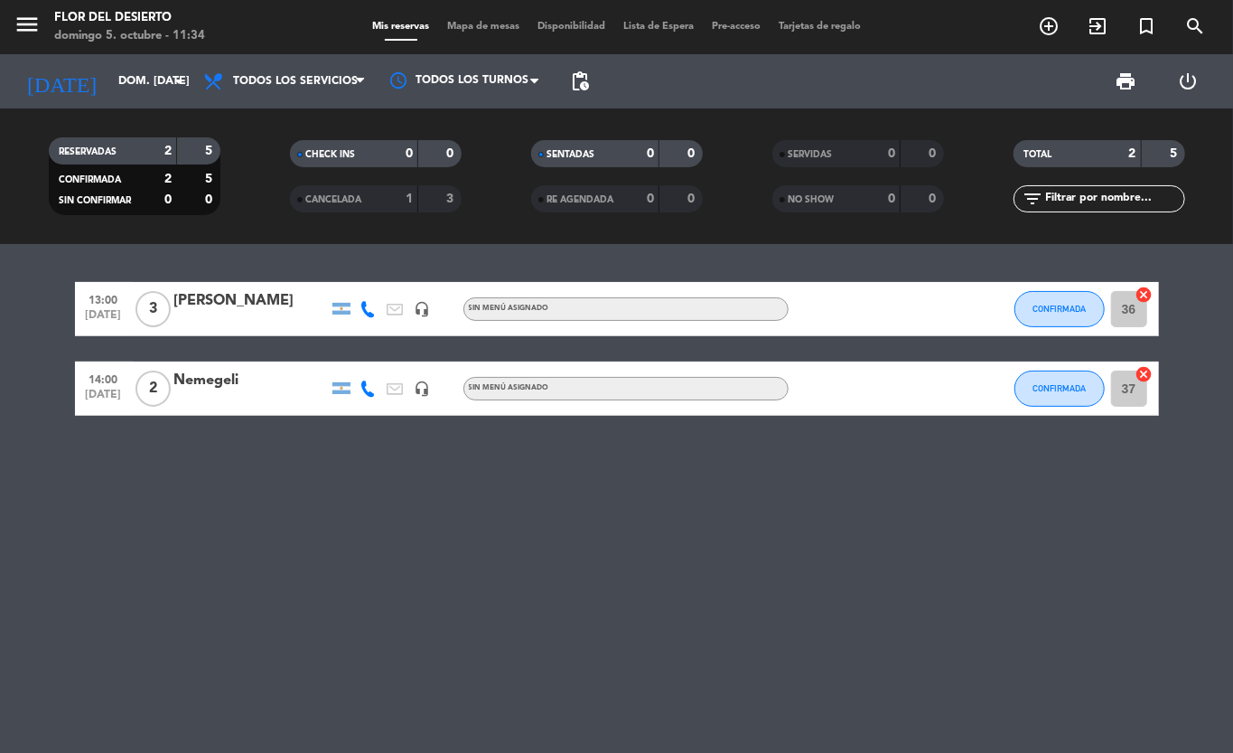
click at [688, 619] on div "13:00 [DATE] 3 [PERSON_NAME] headset_mic Sin menú asignado CONFIRMADA 36 cancel…" at bounding box center [616, 498] width 1233 height 509
